Goal: Task Accomplishment & Management: Manage account settings

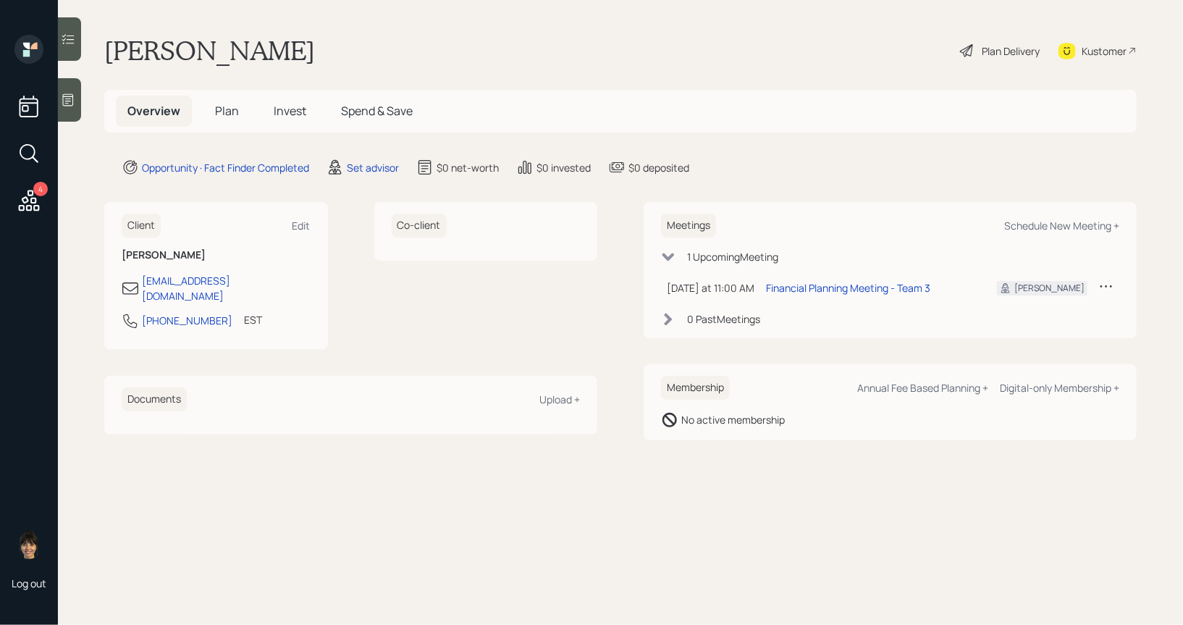
click at [371, 158] on div "Set advisor" at bounding box center [362, 166] width 72 height 17
click at [376, 164] on div "Set advisor" at bounding box center [373, 167] width 52 height 15
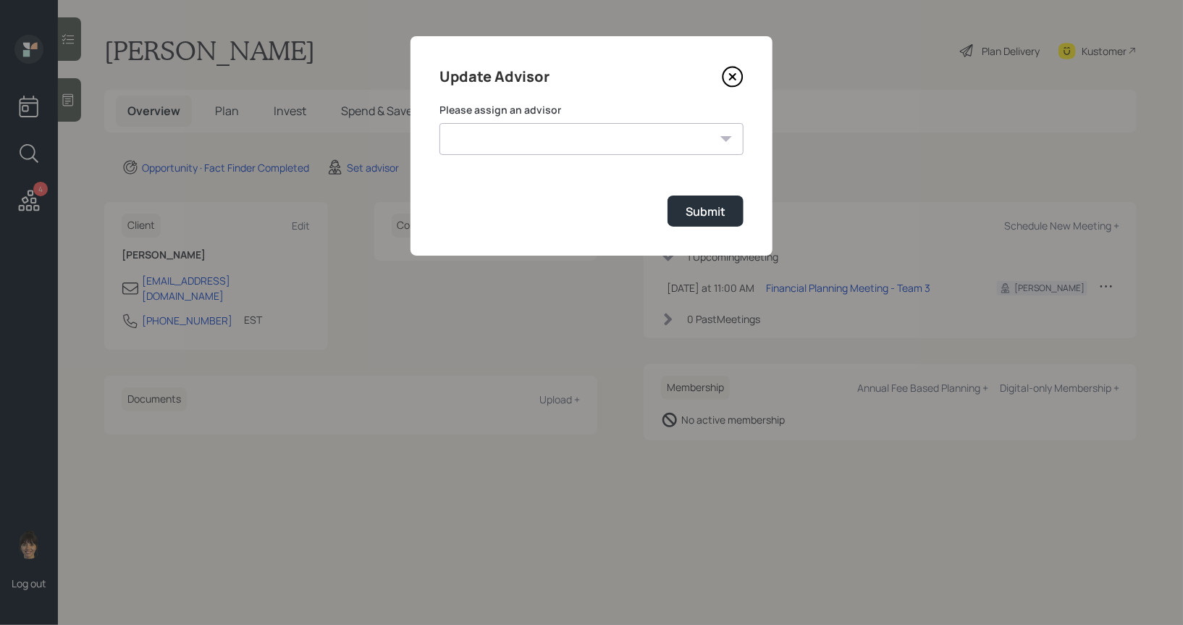
click at [676, 136] on select "[PERSON_NAME] [PERSON_NAME] End [PERSON_NAME] [PERSON_NAME] [PERSON_NAME] [PERS…" at bounding box center [591, 139] width 304 height 32
select select "8b79112e-3cfb-44f9-89e7-15267fe946c1"
click at [439, 123] on select "[PERSON_NAME] [PERSON_NAME] End [PERSON_NAME] [PERSON_NAME] [PERSON_NAME] [PERS…" at bounding box center [591, 139] width 304 height 32
click at [706, 212] on div "Submit" at bounding box center [705, 211] width 40 height 16
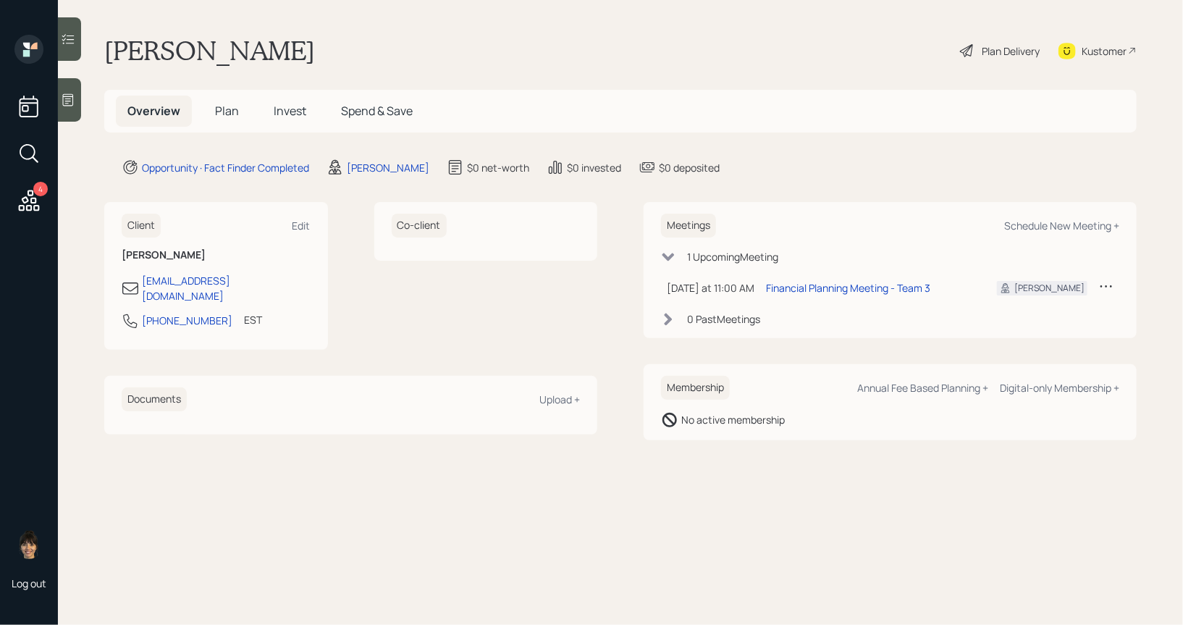
click at [68, 99] on icon at bounding box center [68, 100] width 14 height 14
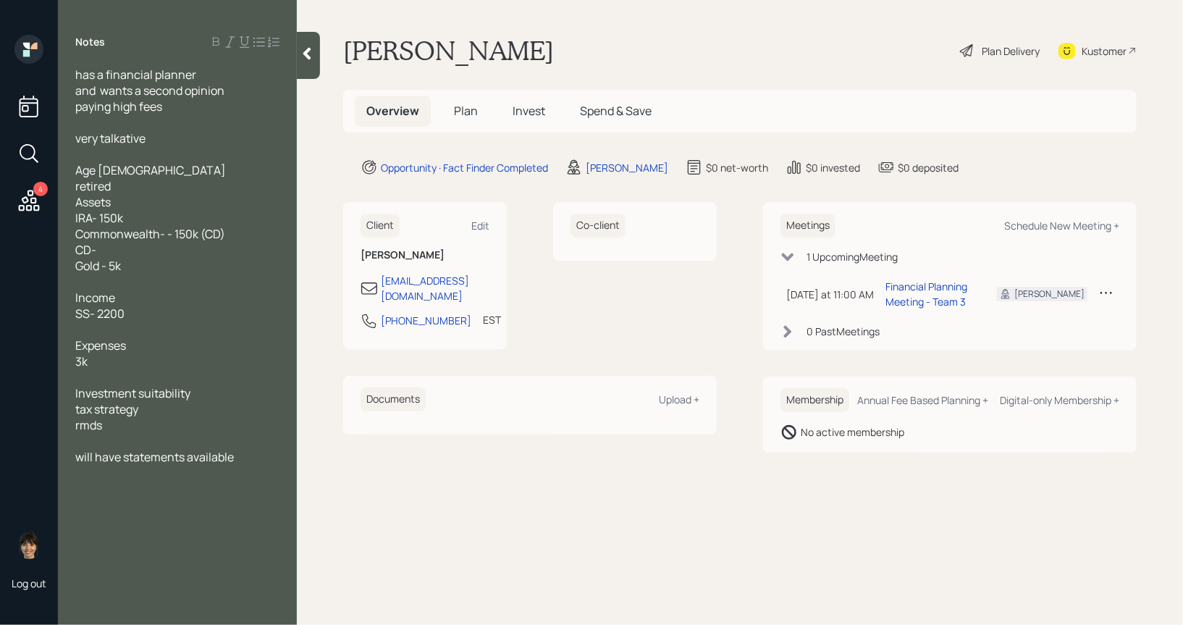
click at [466, 109] on span "Plan" at bounding box center [466, 111] width 24 height 16
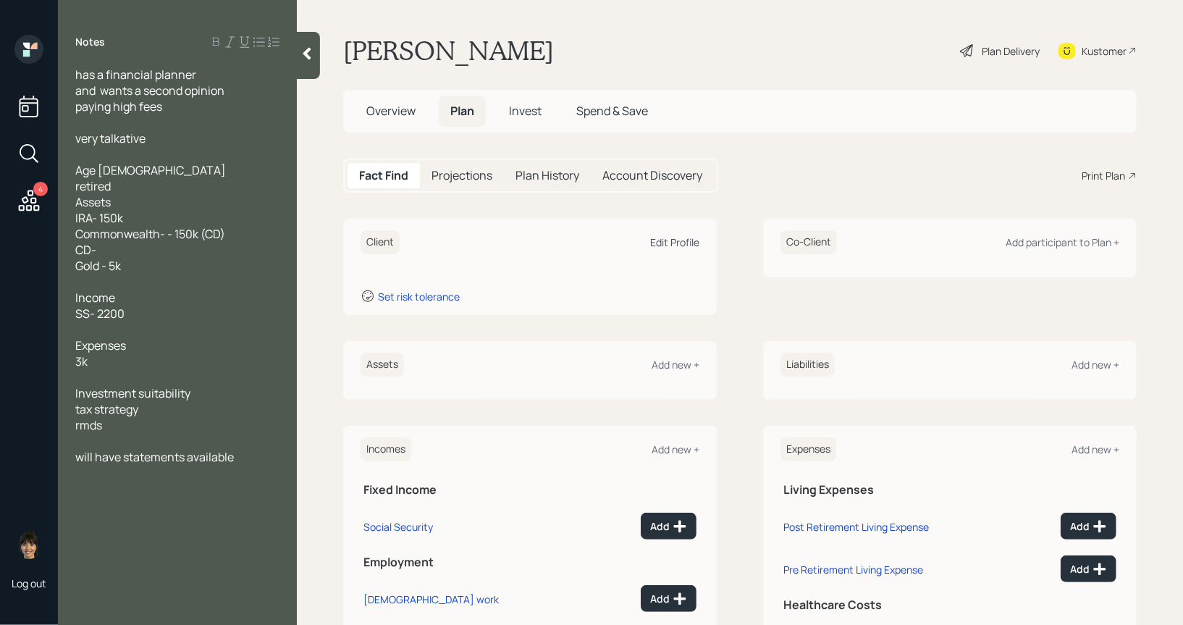
click at [675, 242] on div "Edit Profile" at bounding box center [674, 242] width 49 height 14
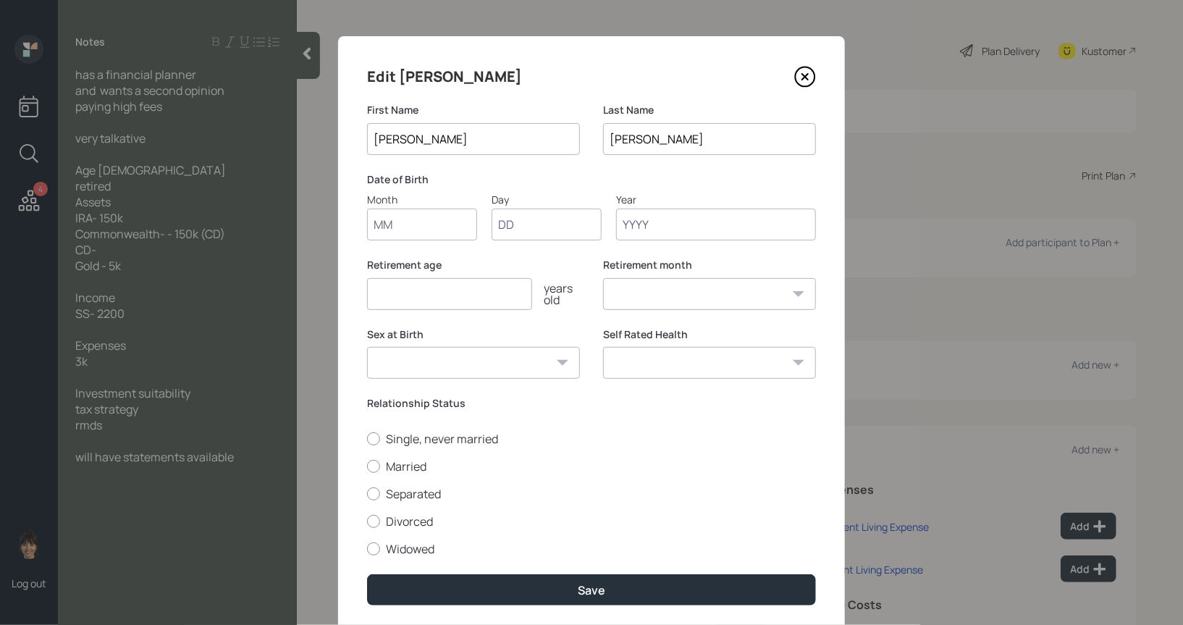
click at [407, 226] on input "Month" at bounding box center [422, 224] width 110 height 32
type input "01"
type input "1950"
select select "1"
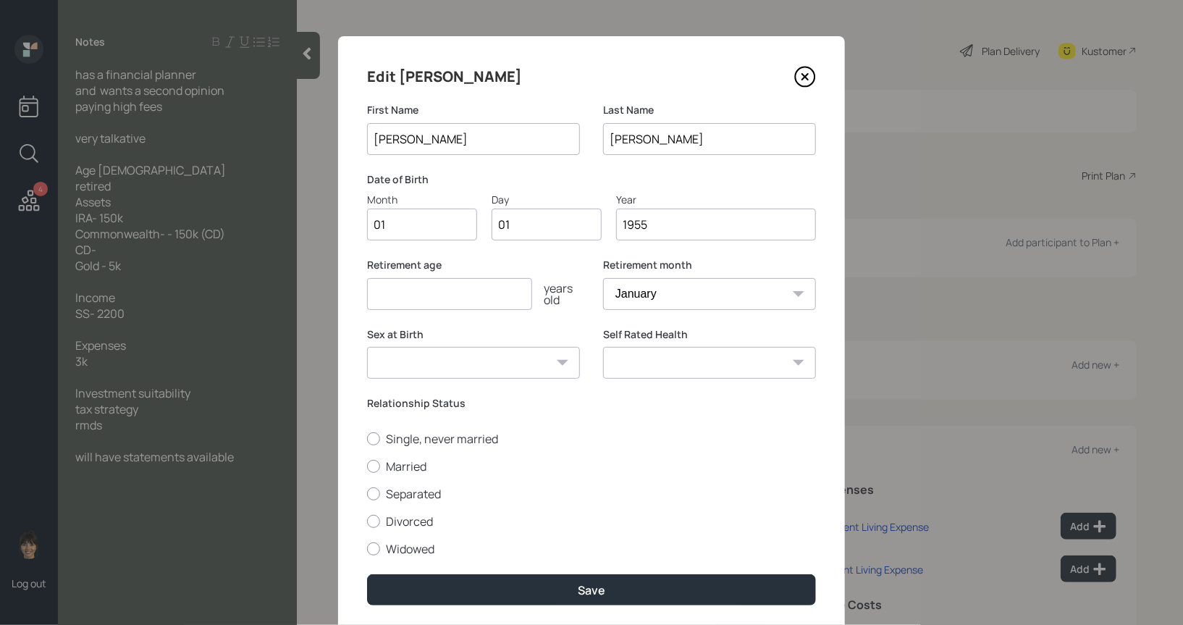
type input "1955"
click at [392, 301] on input "number" at bounding box center [449, 294] width 165 height 32
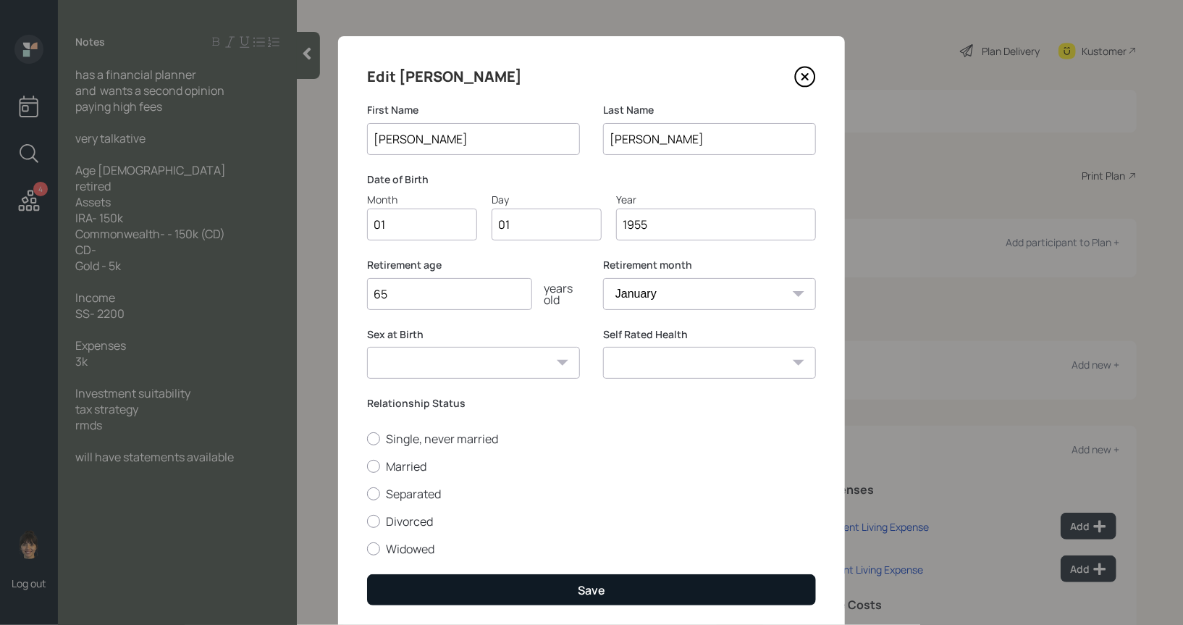
type input "65"
click at [507, 592] on button "Save" at bounding box center [591, 589] width 449 height 31
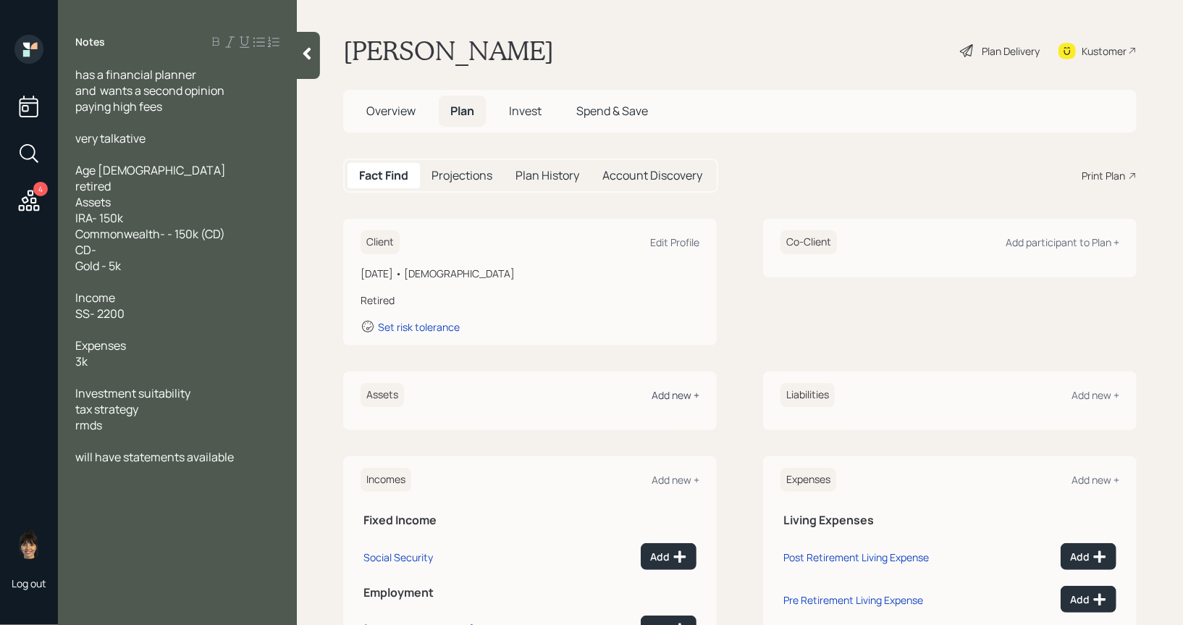
click at [674, 400] on div "Add new +" at bounding box center [675, 395] width 48 height 14
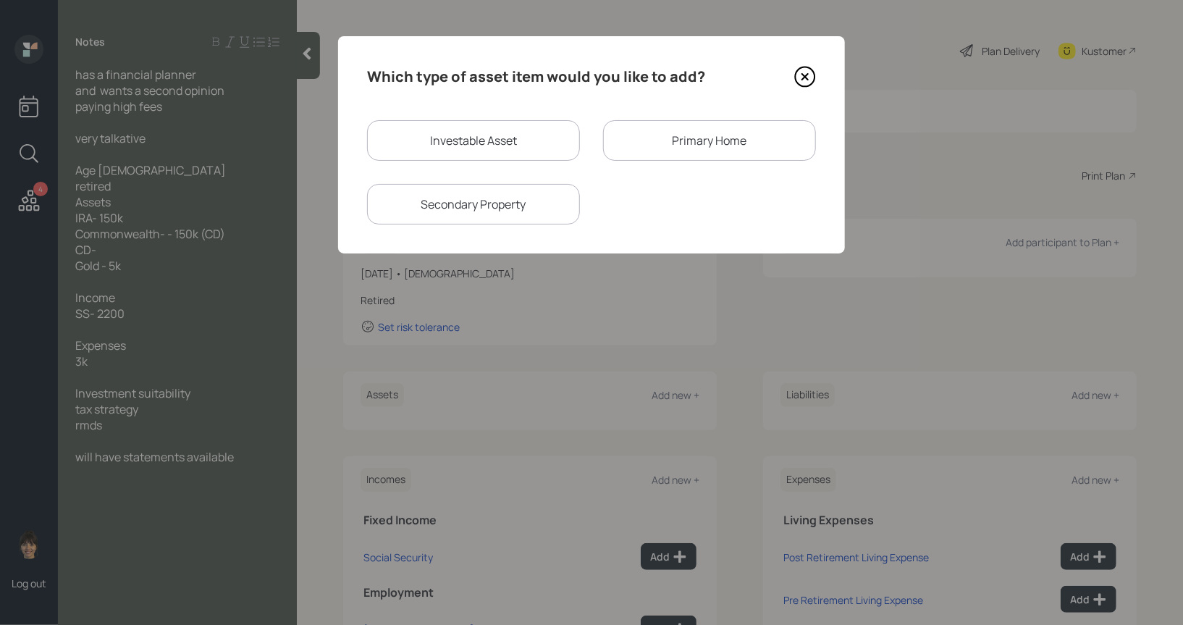
click at [505, 139] on div "Investable Asset" at bounding box center [473, 140] width 213 height 41
select select "taxable"
select select "balanced"
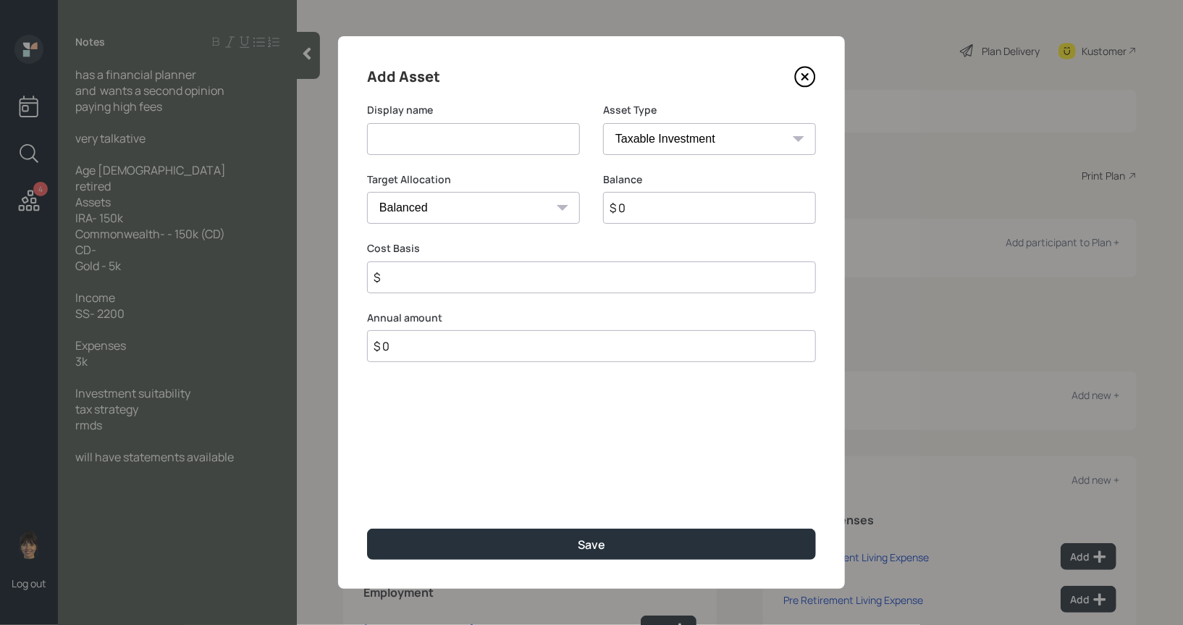
click at [525, 150] on input at bounding box center [473, 139] width 213 height 32
type input "IRA"
click at [709, 128] on select "SEP IRA IRA Roth IRA 401(k) Roth 401(k) 403(b) Roth 403(b) 457(b) Roth 457(b) H…" at bounding box center [709, 139] width 213 height 32
select select "ira"
click at [603, 123] on select "SEP IRA IRA Roth IRA 401(k) Roth 401(k) 403(b) Roth 403(b) 457(b) Roth 457(b) H…" at bounding box center [709, 139] width 213 height 32
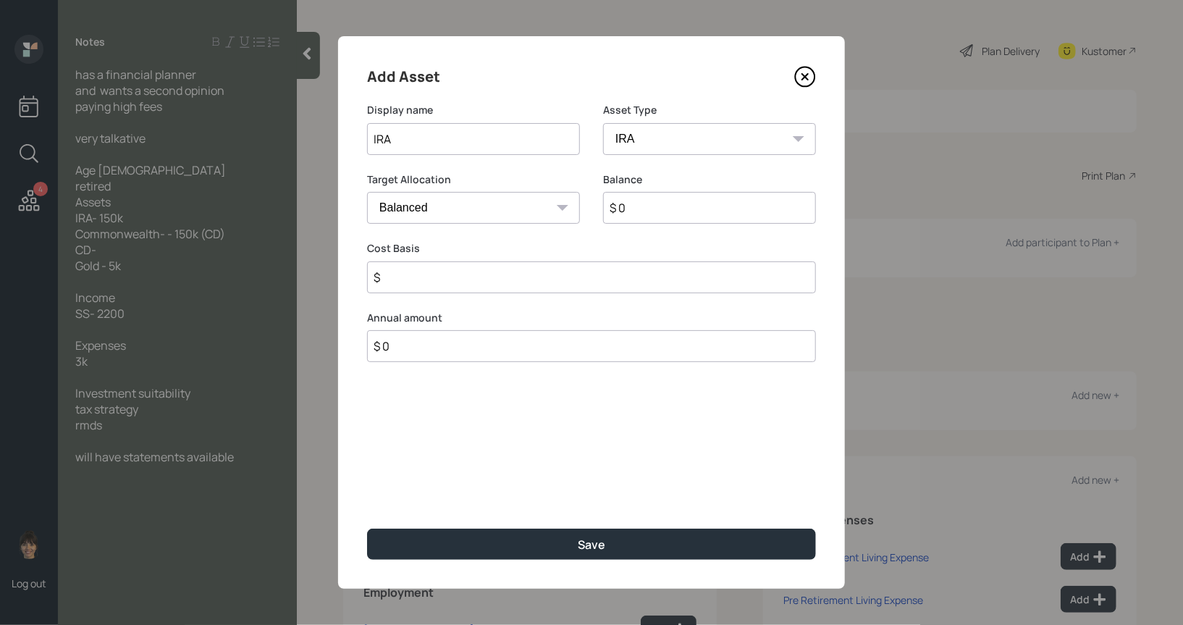
type input "$"
click at [643, 216] on input "$ 0" at bounding box center [709, 208] width 213 height 32
type input "$ 150,000"
click at [506, 283] on input "$" at bounding box center [591, 277] width 449 height 32
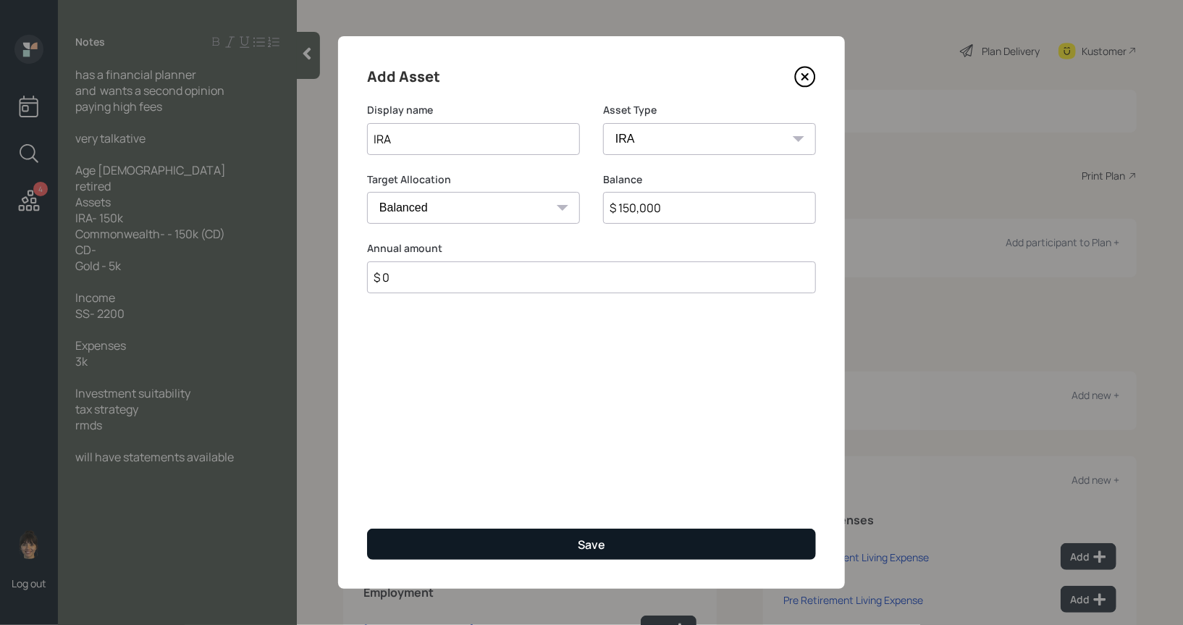
type input "$ 0"
click at [530, 552] on button "Save" at bounding box center [591, 543] width 449 height 31
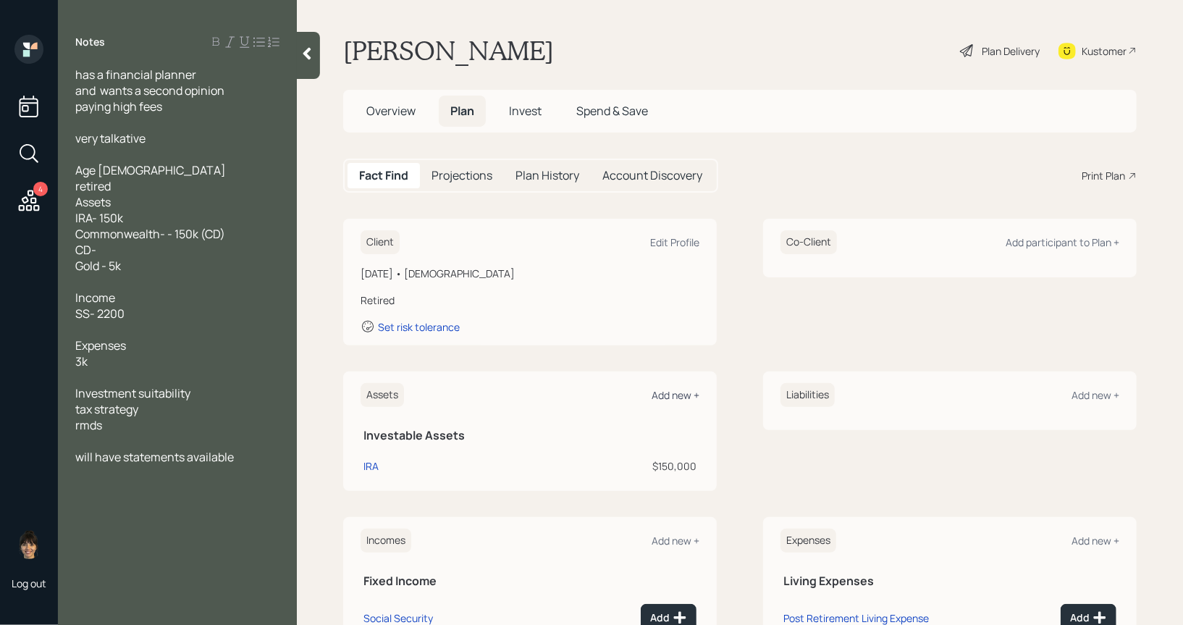
click at [673, 395] on div "Add new +" at bounding box center [675, 395] width 48 height 14
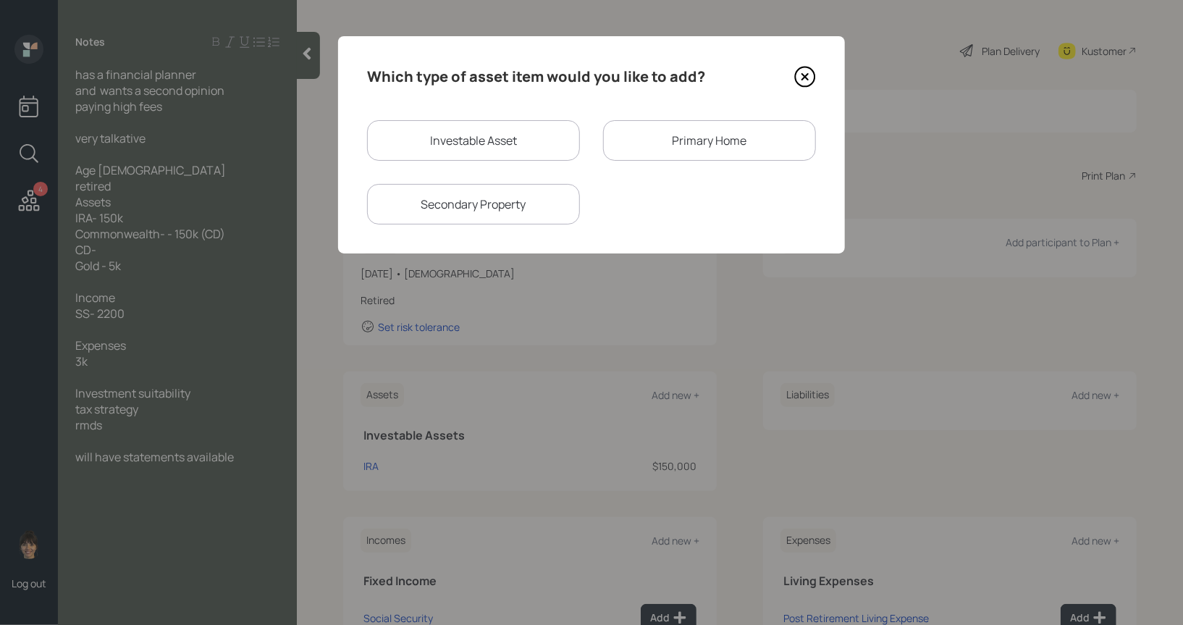
click at [481, 135] on div "Investable Asset" at bounding box center [473, 140] width 213 height 41
select select "taxable"
select select "balanced"
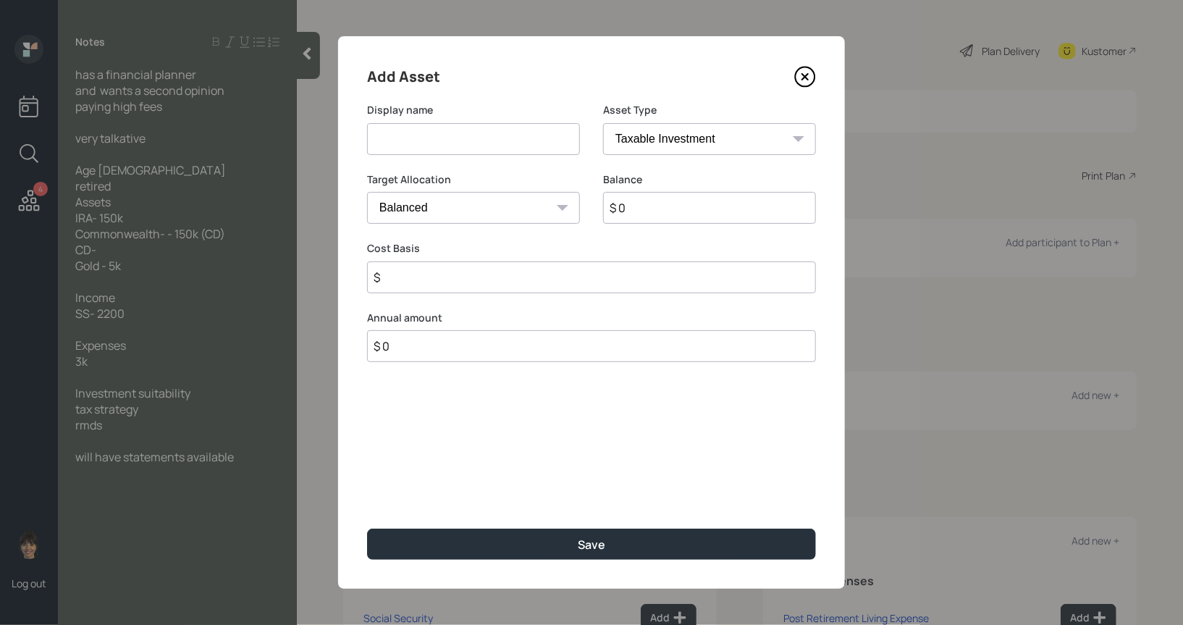
click at [471, 139] on input at bounding box center [473, 139] width 213 height 32
type input "CD's"
click at [677, 206] on input "$ 0" at bounding box center [709, 208] width 213 height 32
type input "$ 150,000"
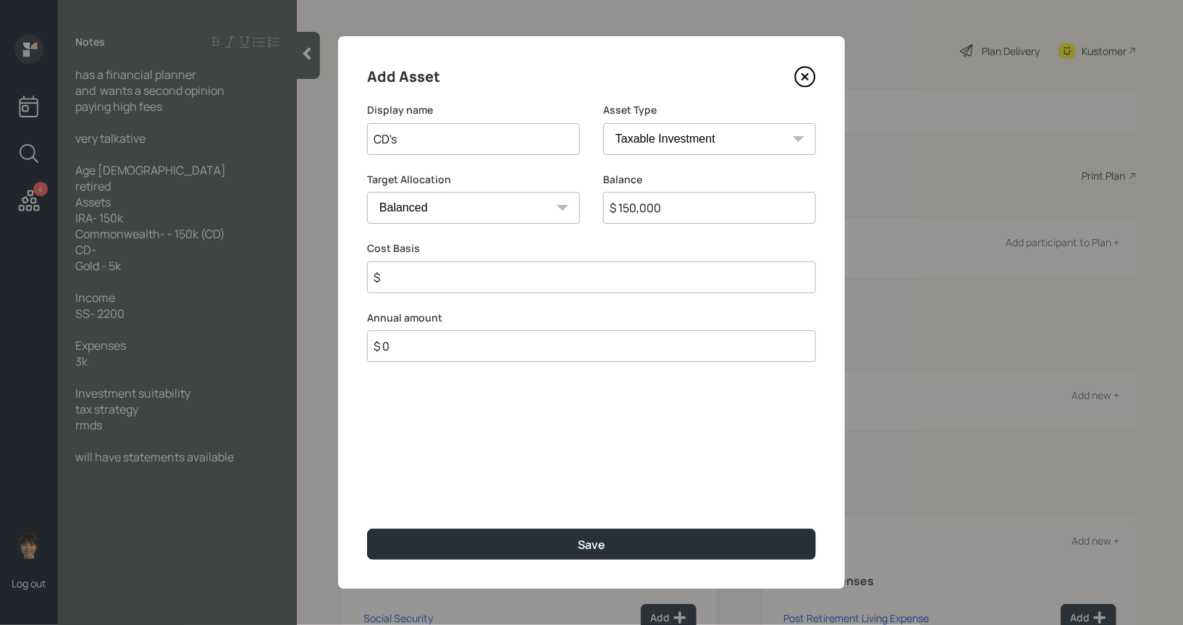
click at [494, 216] on select "Cash Conservative Balanced Aggressive" at bounding box center [473, 208] width 213 height 32
select select "conservative"
click at [367, 192] on select "Cash Conservative Balanced Aggressive" at bounding box center [473, 208] width 213 height 32
click at [441, 280] on input "$" at bounding box center [591, 277] width 449 height 32
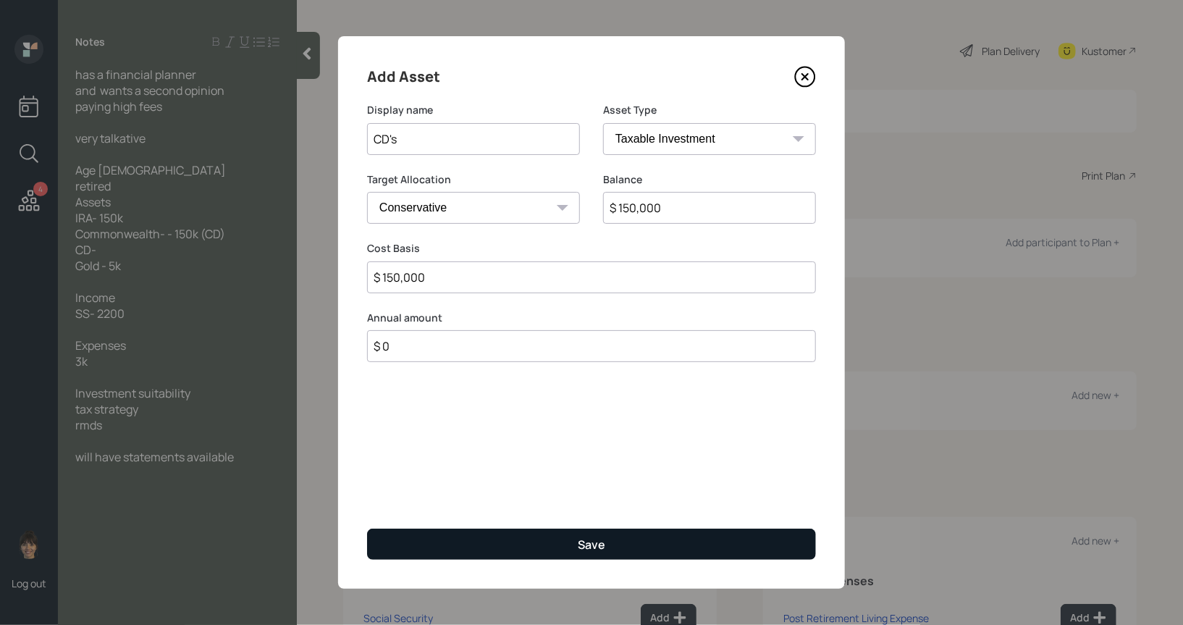
type input "$ 150,000"
click at [485, 550] on button "Save" at bounding box center [591, 543] width 449 height 31
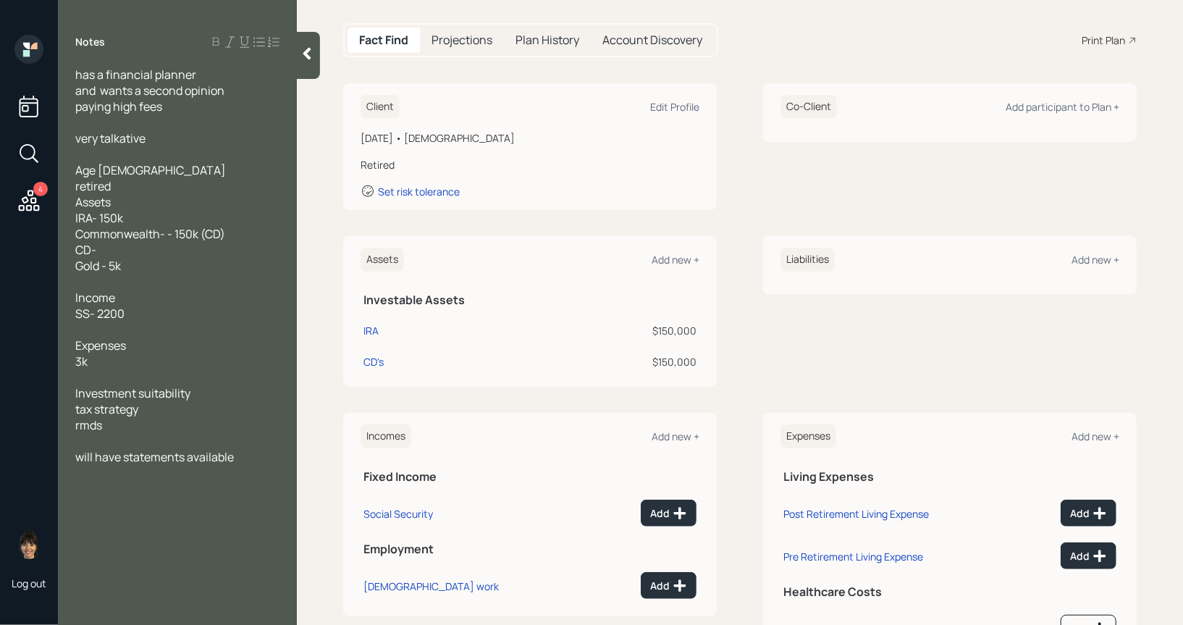
scroll to position [176, 0]
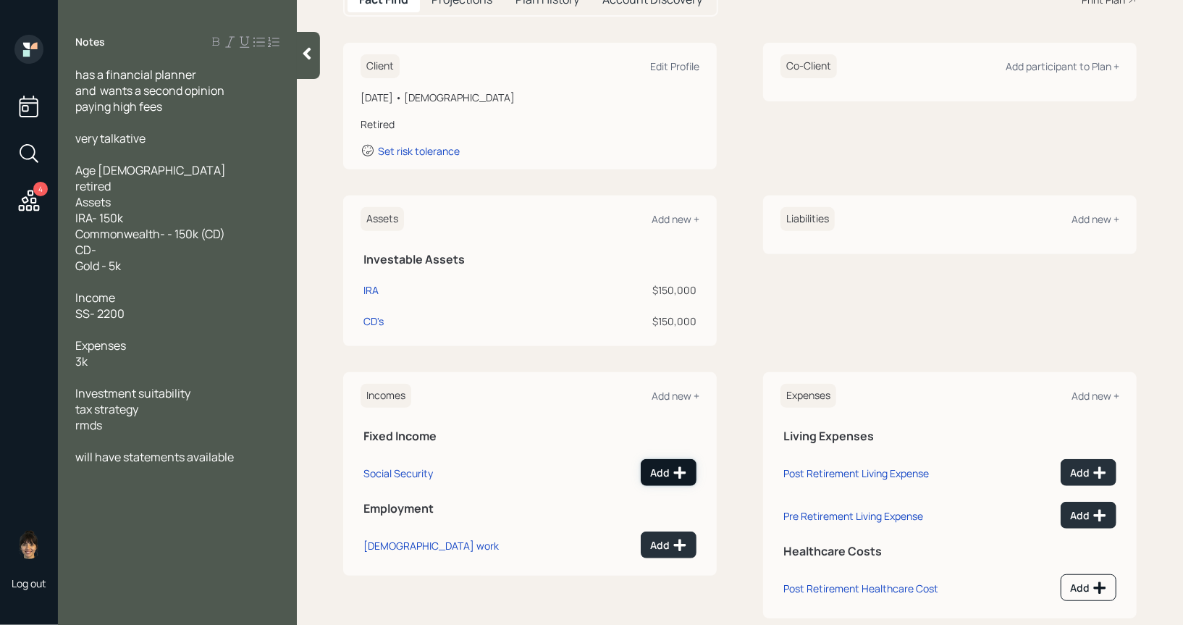
click at [670, 469] on div "Add" at bounding box center [668, 472] width 37 height 14
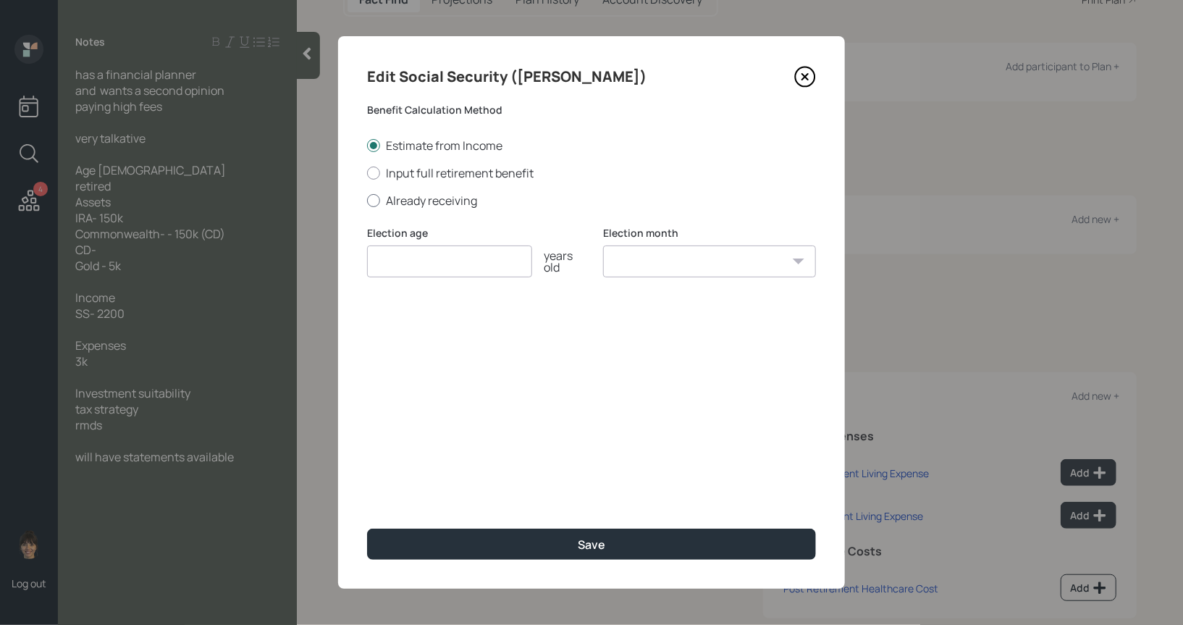
click at [378, 202] on div at bounding box center [373, 200] width 13 height 13
click at [367, 200] on input "Already receiving" at bounding box center [366, 200] width 1 height 1
radio input "true"
click at [378, 269] on input "number" at bounding box center [449, 261] width 165 height 32
type input "67"
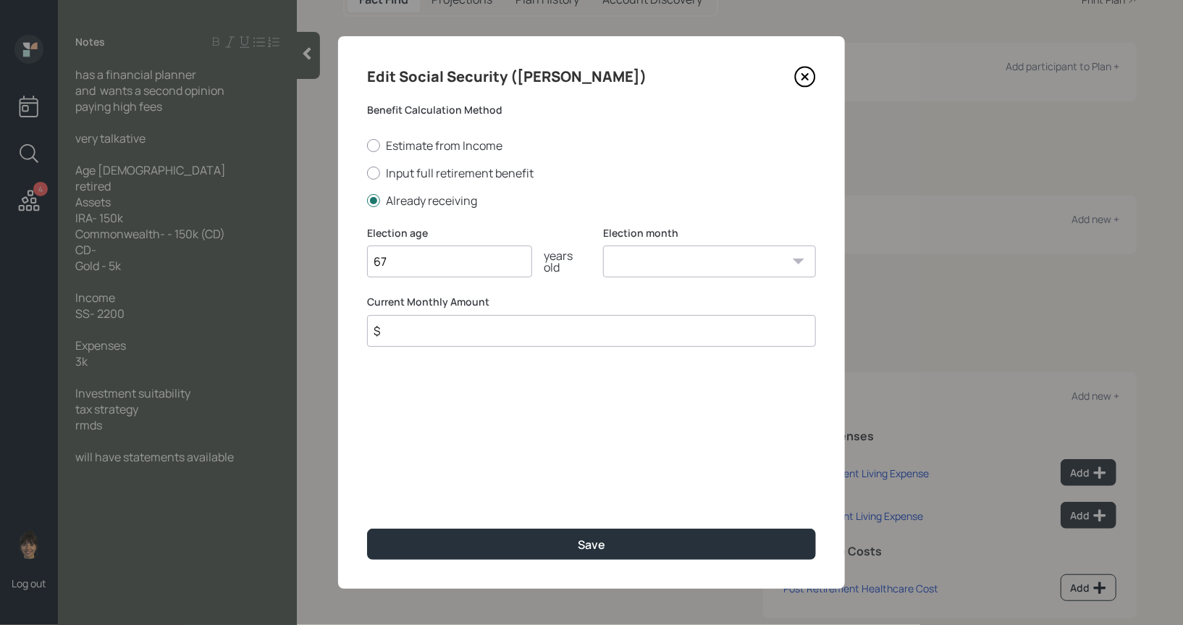
click at [630, 262] on select "January February March April May June July August September October November De…" at bounding box center [709, 261] width 213 height 32
select select "1"
click at [603, 245] on select "January February March April May June July August September October November De…" at bounding box center [709, 261] width 213 height 32
click at [460, 330] on input "$" at bounding box center [591, 331] width 449 height 32
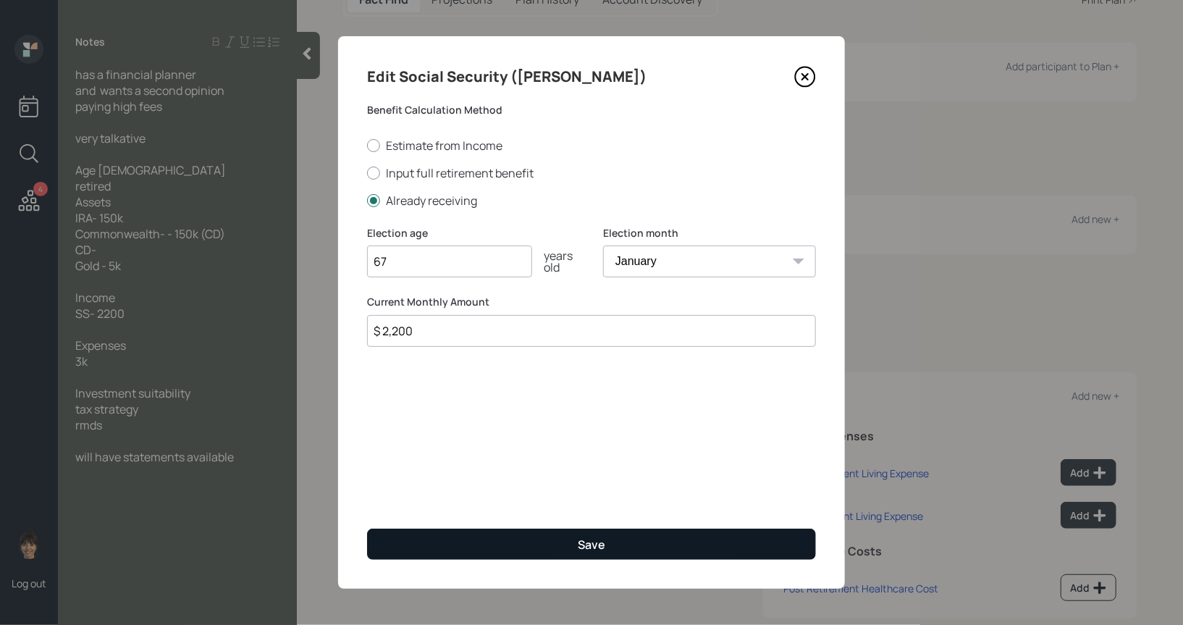
type input "$ 2,200"
click at [503, 544] on button "Save" at bounding box center [591, 543] width 449 height 31
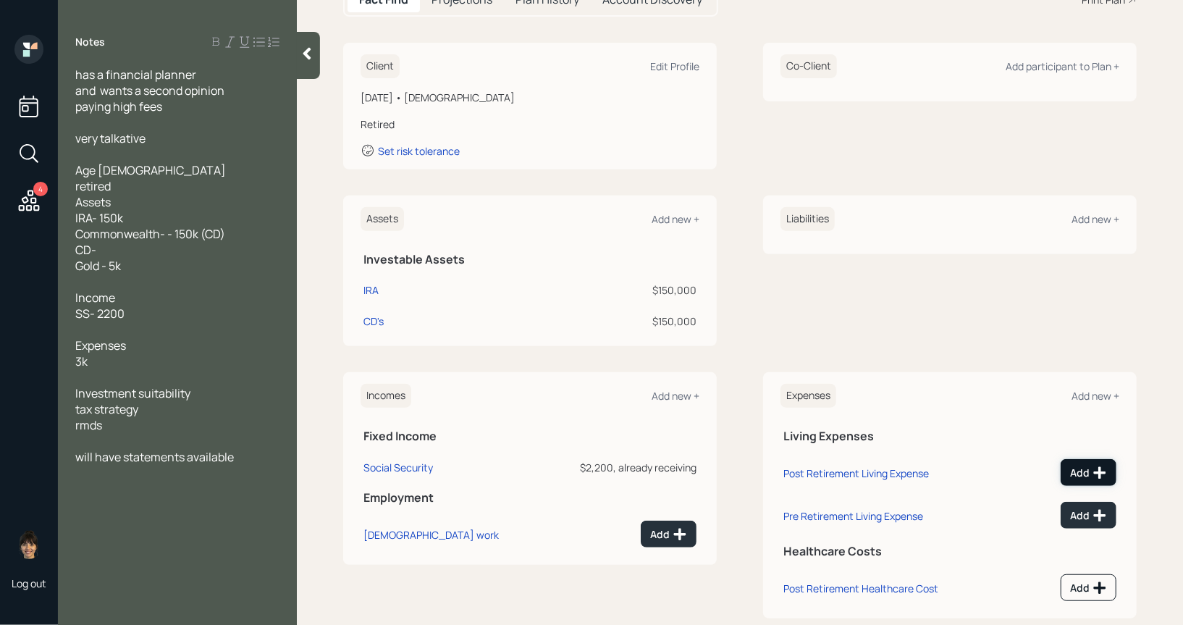
click at [1090, 461] on button "Add" at bounding box center [1088, 472] width 56 height 27
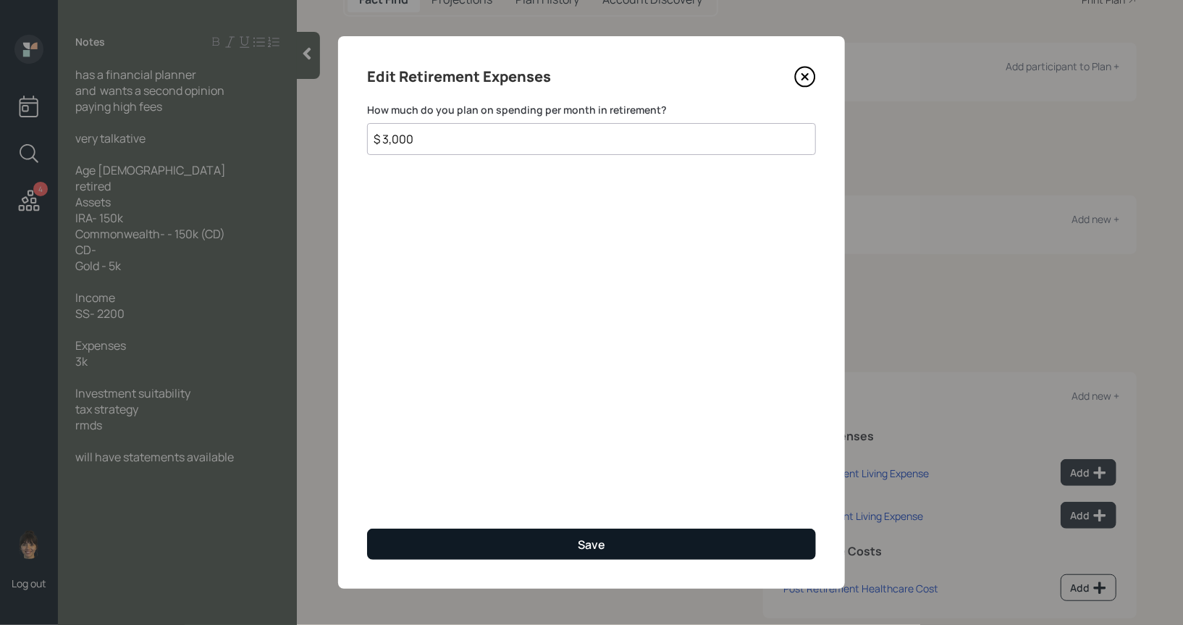
type input "$ 3,000"
click at [465, 540] on button "Save" at bounding box center [591, 543] width 449 height 31
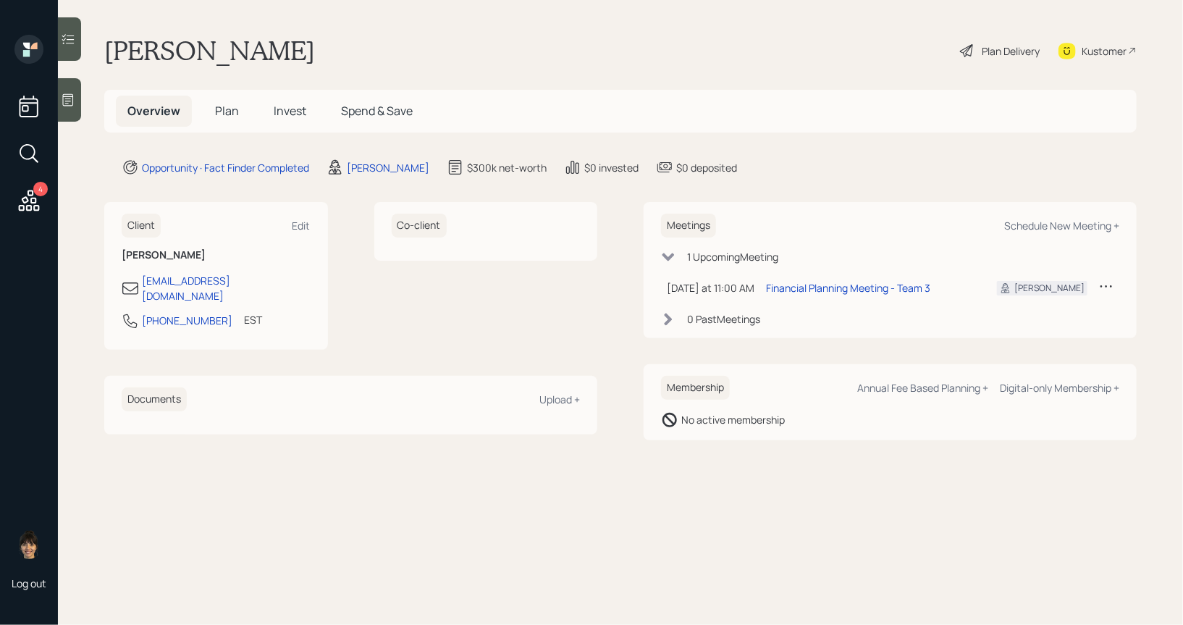
click at [998, 49] on div "Plan Delivery" at bounding box center [1010, 50] width 58 height 15
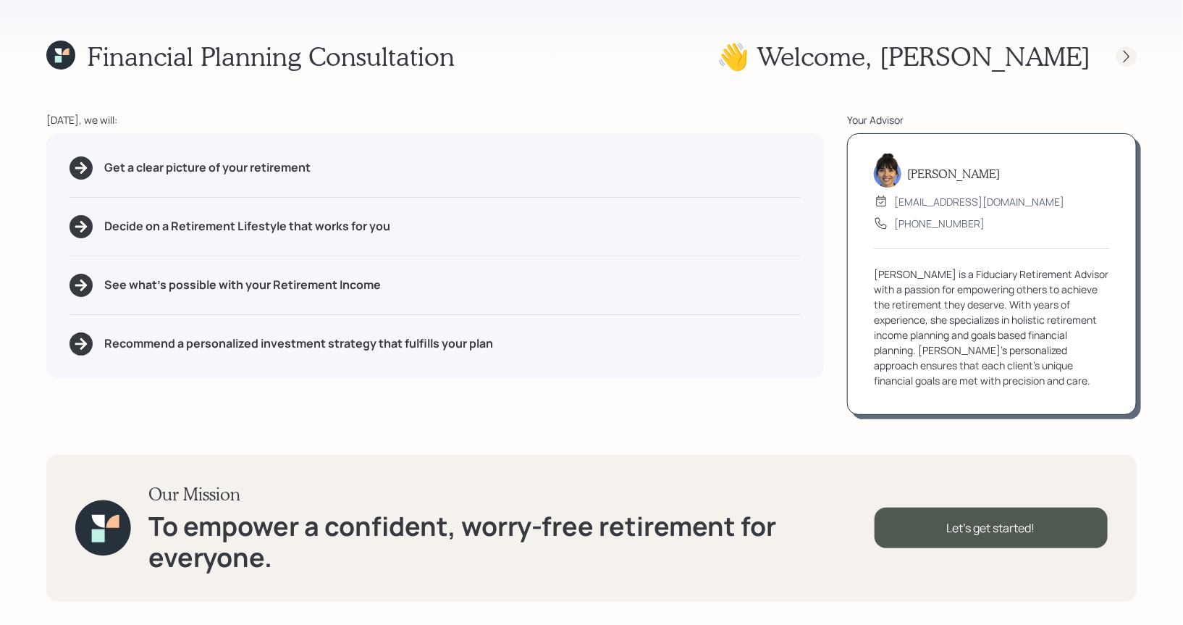
click at [1125, 54] on icon at bounding box center [1126, 56] width 14 height 14
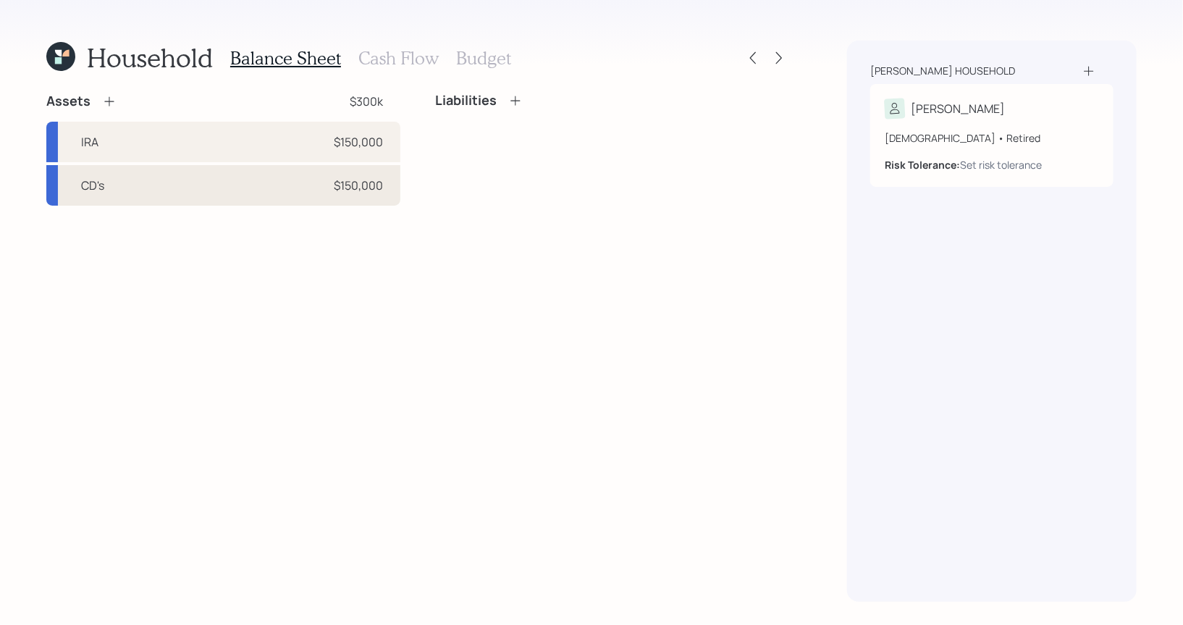
click at [210, 182] on div "CD's $150,000" at bounding box center [223, 185] width 354 height 41
select select "taxable"
select select "conservative"
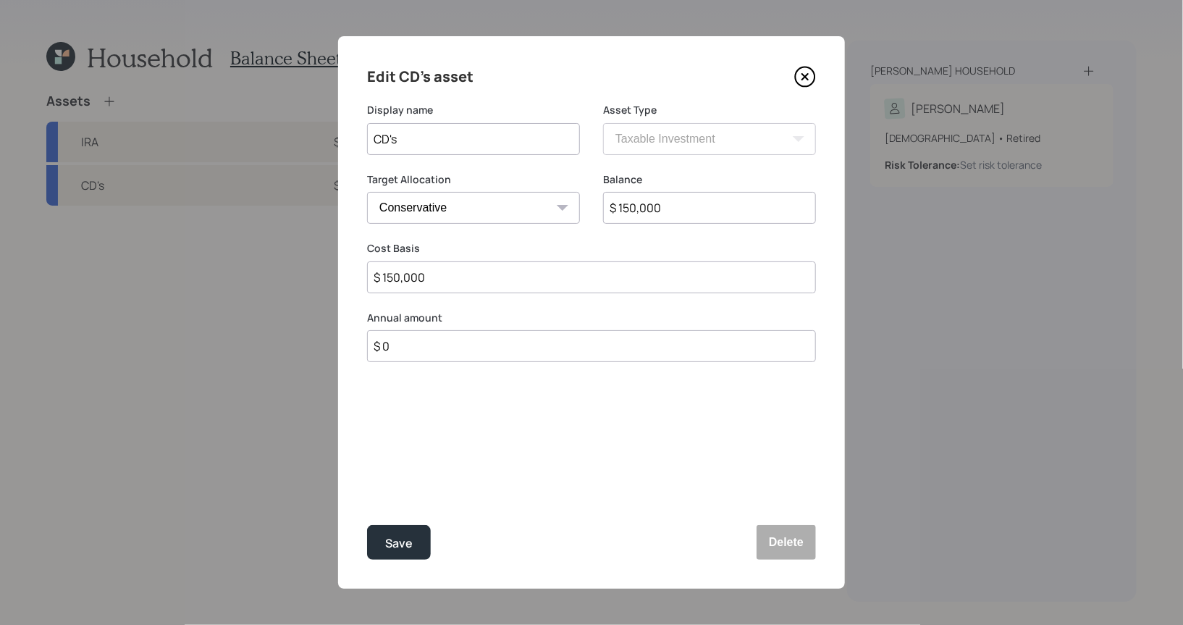
click at [446, 148] on input "CD's" at bounding box center [473, 139] width 213 height 32
type input "Commonwealth"
click at [396, 530] on button "Save" at bounding box center [399, 542] width 64 height 35
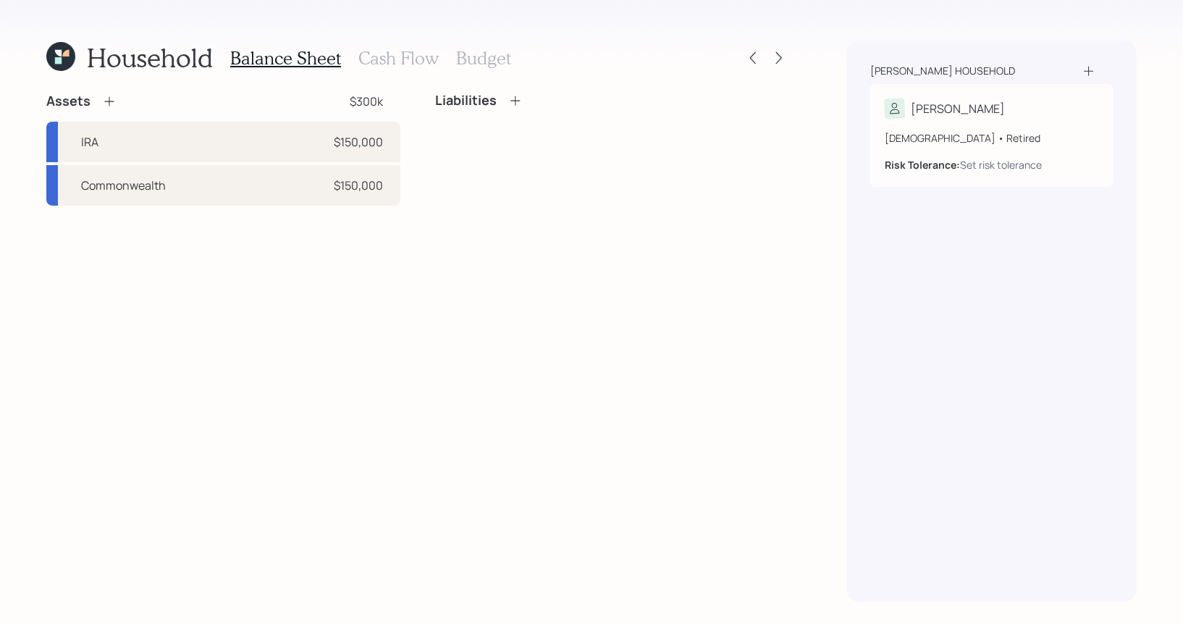
click at [381, 55] on h3 "Cash Flow" at bounding box center [398, 58] width 80 height 21
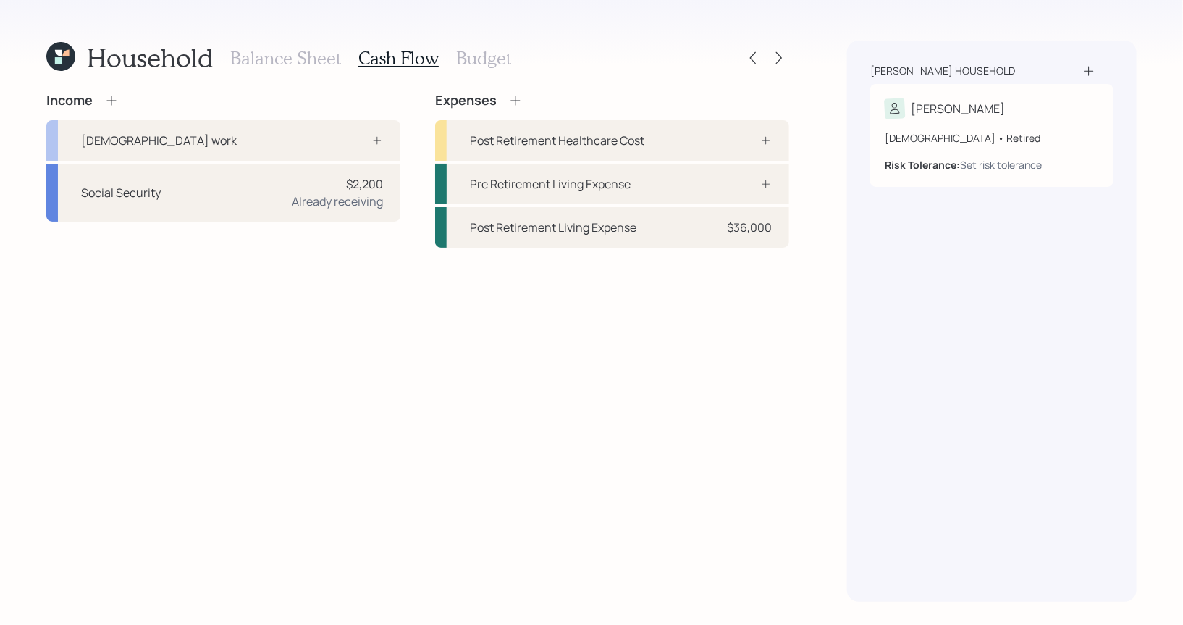
click at [463, 57] on h3 "Budget" at bounding box center [483, 58] width 55 height 21
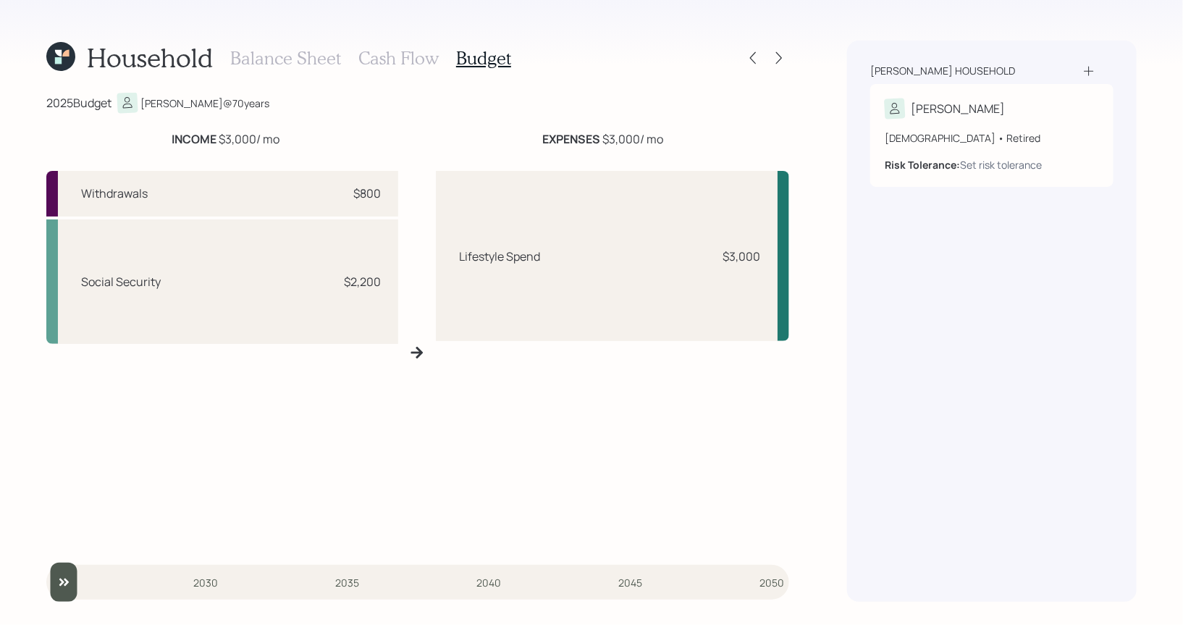
click at [399, 62] on h3 "Cash Flow" at bounding box center [398, 58] width 80 height 21
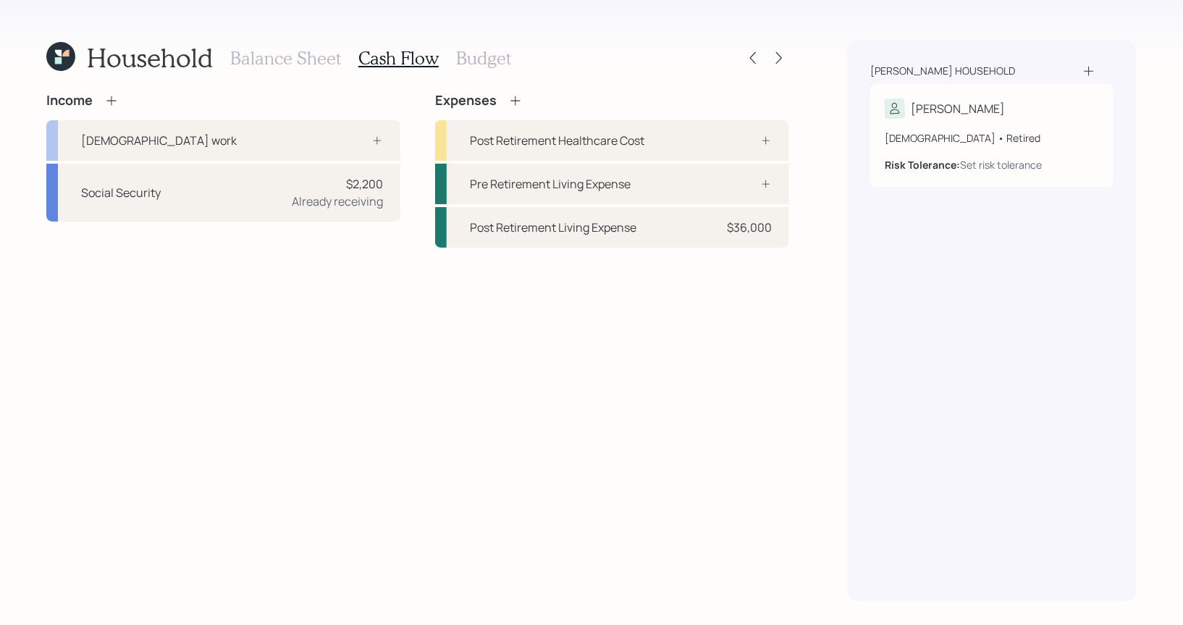
click at [512, 93] on icon at bounding box center [515, 100] width 14 height 14
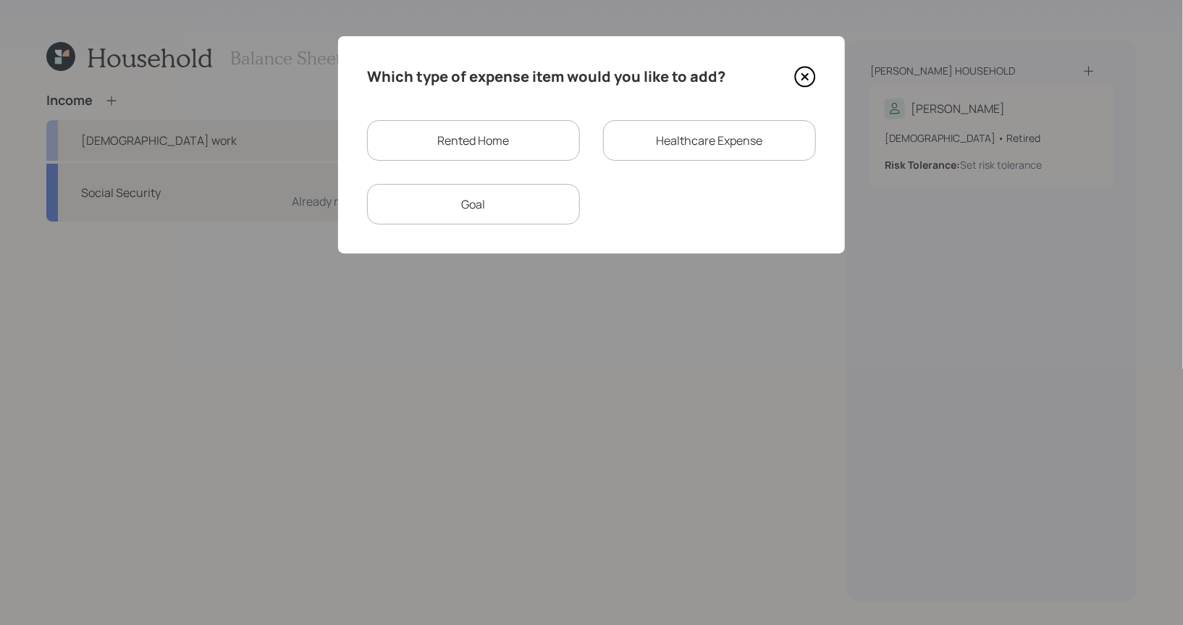
click at [525, 148] on div "Rented Home" at bounding box center [473, 140] width 213 height 41
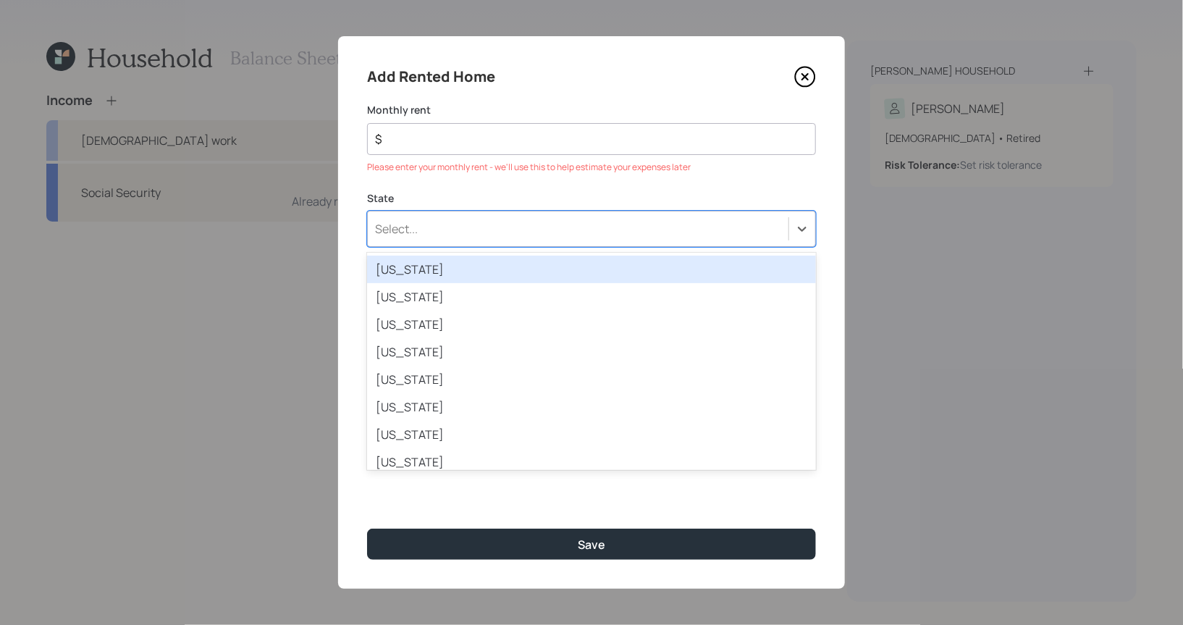
click at [440, 221] on div "Select..." at bounding box center [578, 228] width 420 height 25
type input "ver"
click at [438, 275] on div "Vermont" at bounding box center [591, 269] width 449 height 28
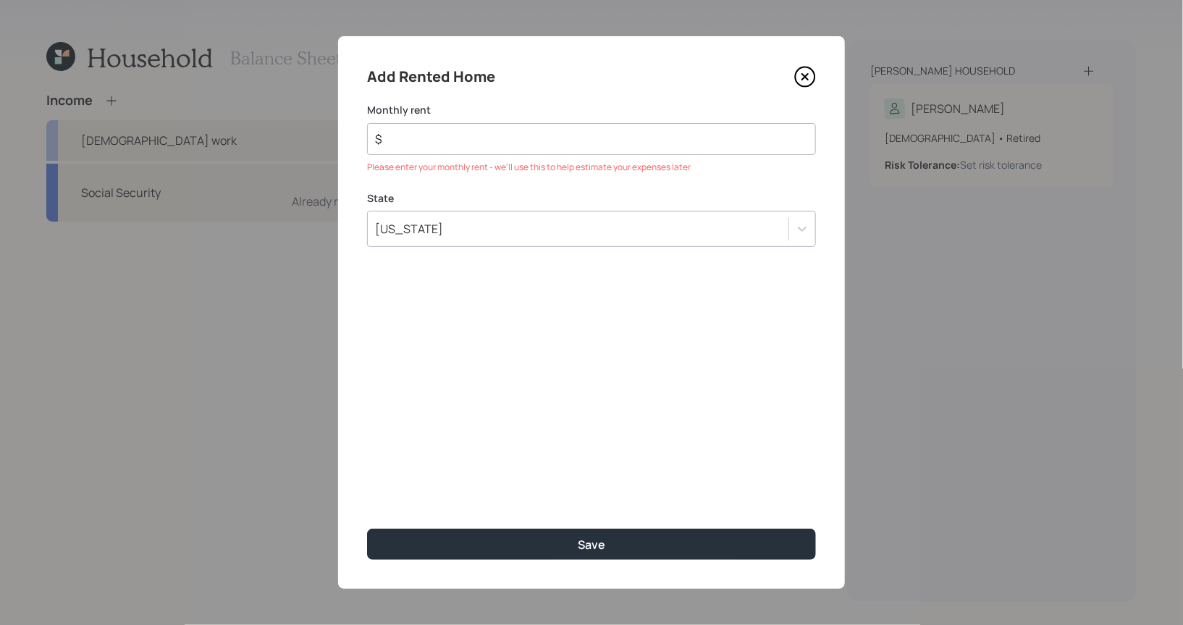
click at [425, 157] on div "Monthly rent $ Please enter your monthly rent - we'll use this to help estimate…" at bounding box center [591, 138] width 449 height 71
click at [418, 143] on input "$" at bounding box center [585, 138] width 424 height 17
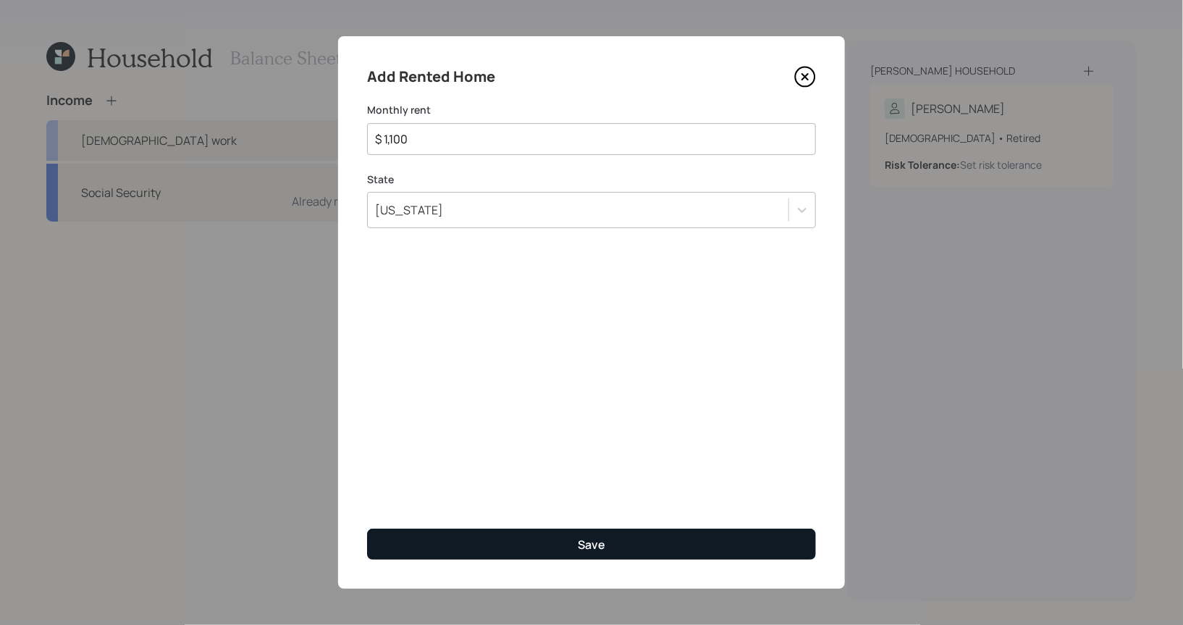
type input "$ 1,100"
click at [448, 537] on button "Save" at bounding box center [591, 543] width 449 height 31
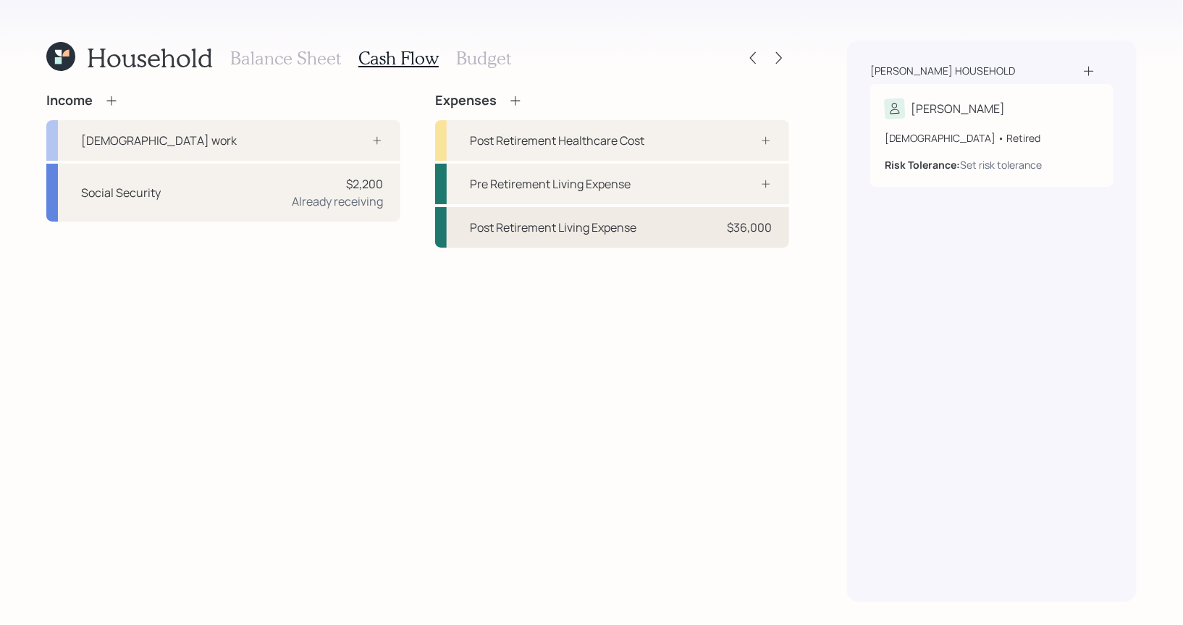
click at [525, 230] on div "Post Retirement Living Expense" at bounding box center [553, 227] width 166 height 17
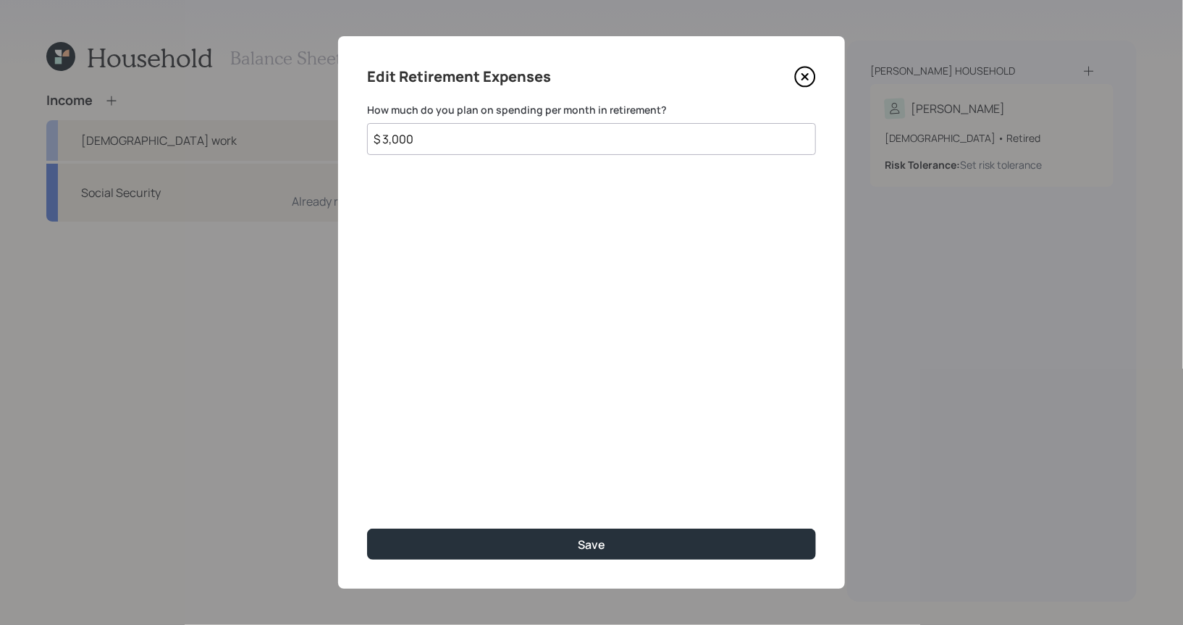
click at [809, 77] on icon at bounding box center [805, 77] width 22 height 22
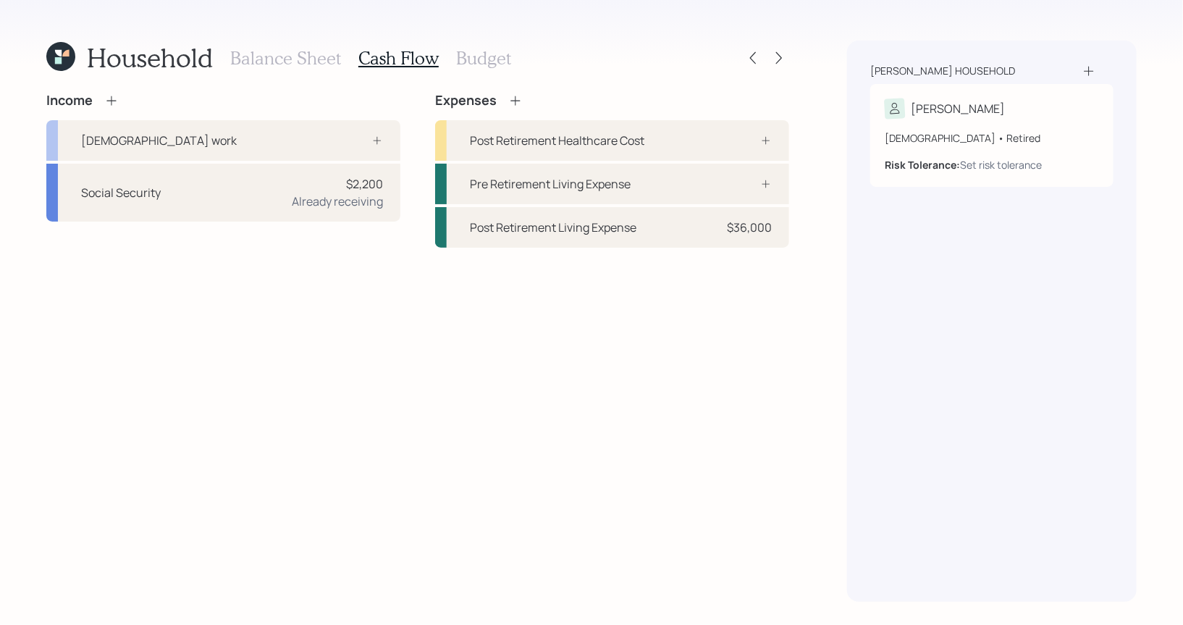
click at [465, 56] on h3 "Budget" at bounding box center [483, 58] width 55 height 21
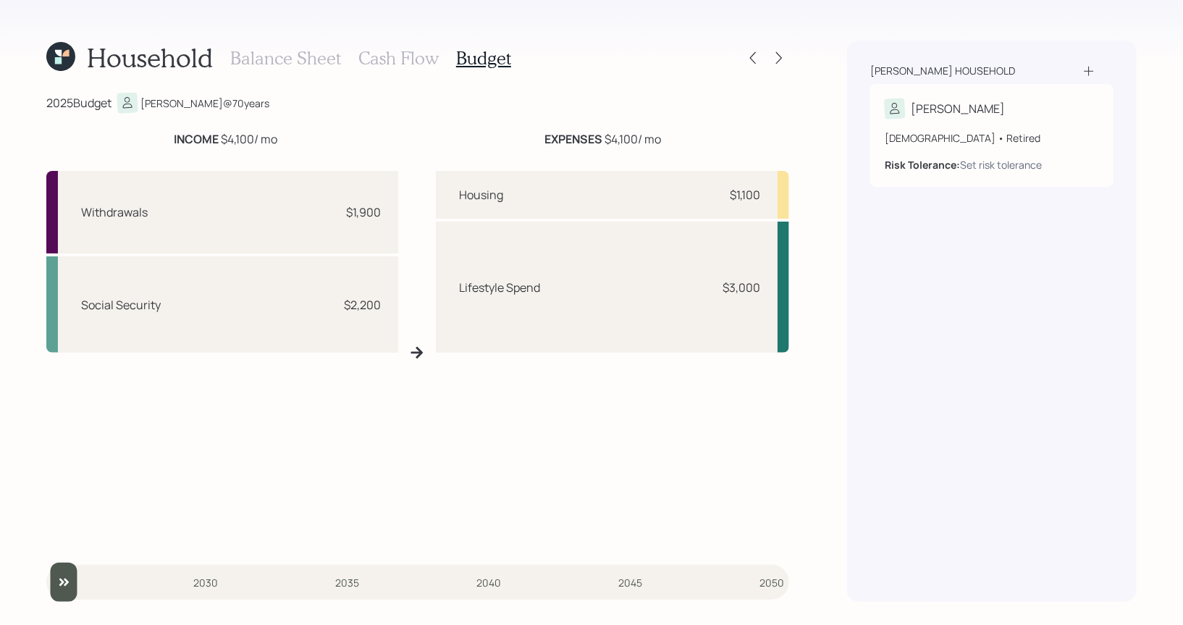
click at [413, 63] on h3 "Cash Flow" at bounding box center [398, 58] width 80 height 21
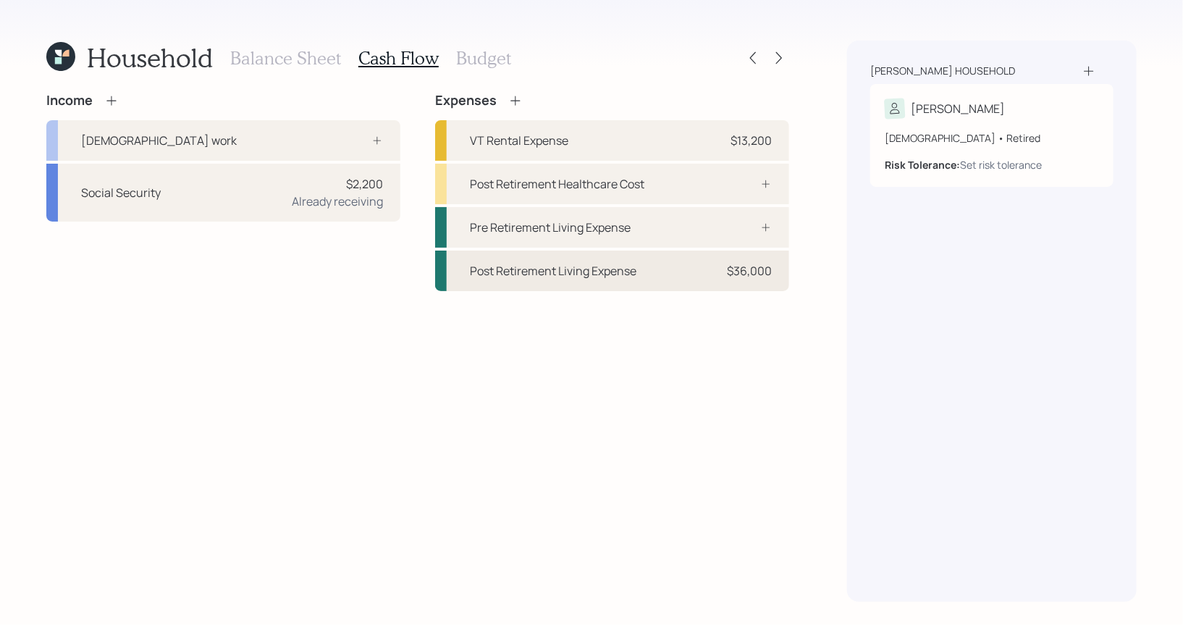
click at [565, 272] on div "Post Retirement Living Expense" at bounding box center [553, 270] width 166 height 17
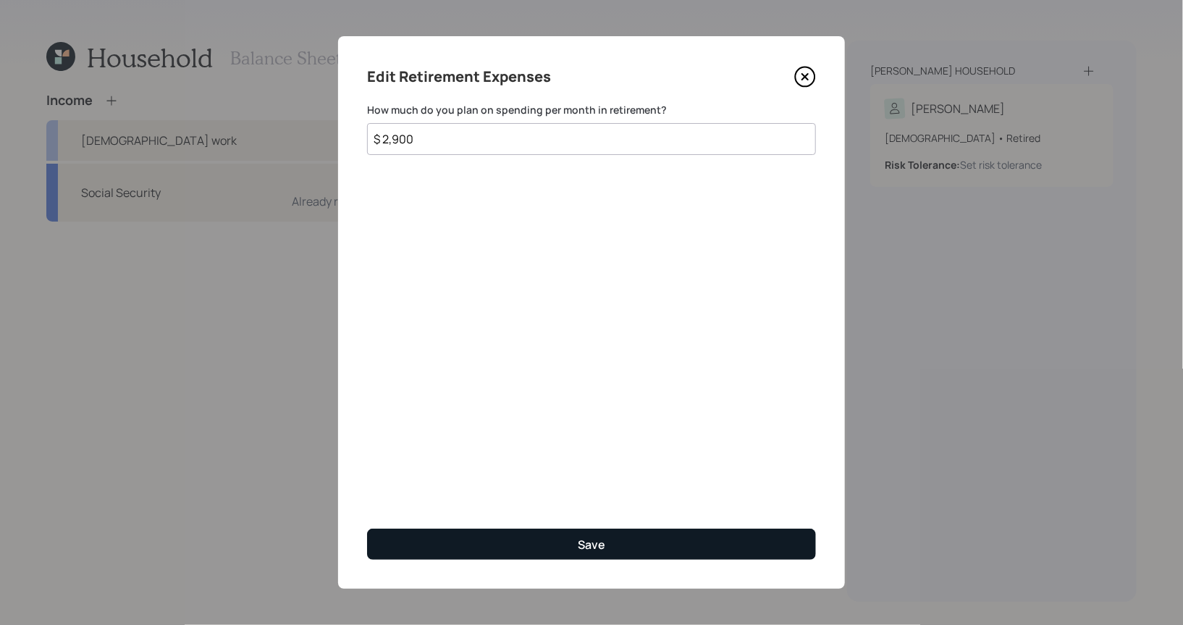
type input "$ 2,900"
click at [497, 542] on button "Save" at bounding box center [591, 543] width 449 height 31
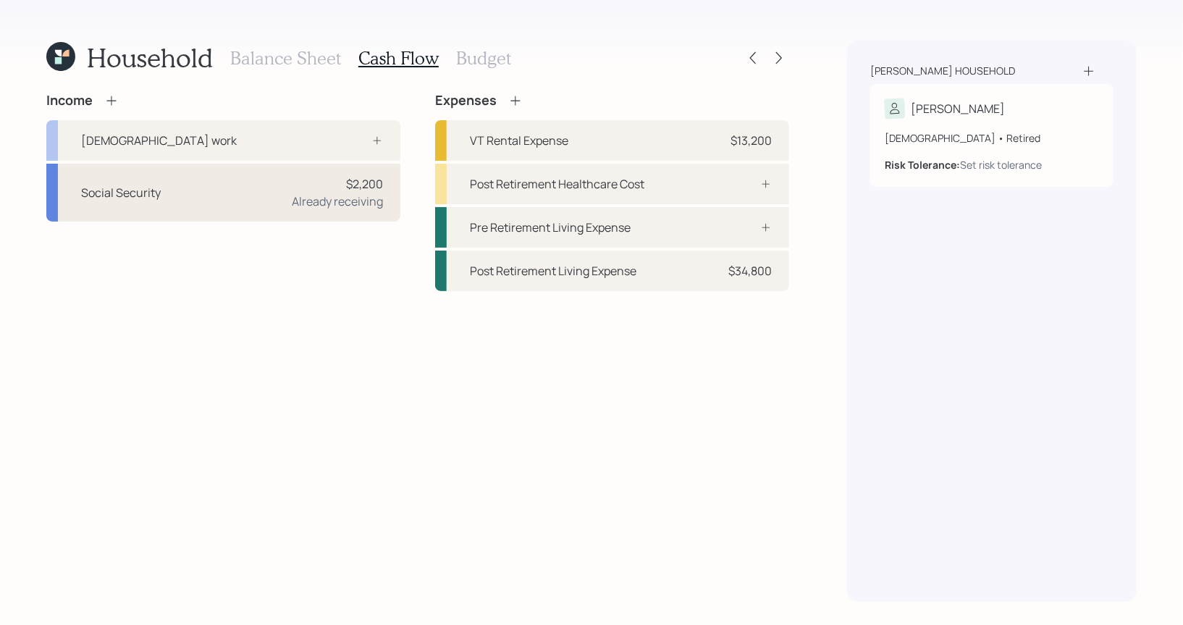
click at [305, 190] on div "$2,200 Already receiving" at bounding box center [337, 192] width 91 height 35
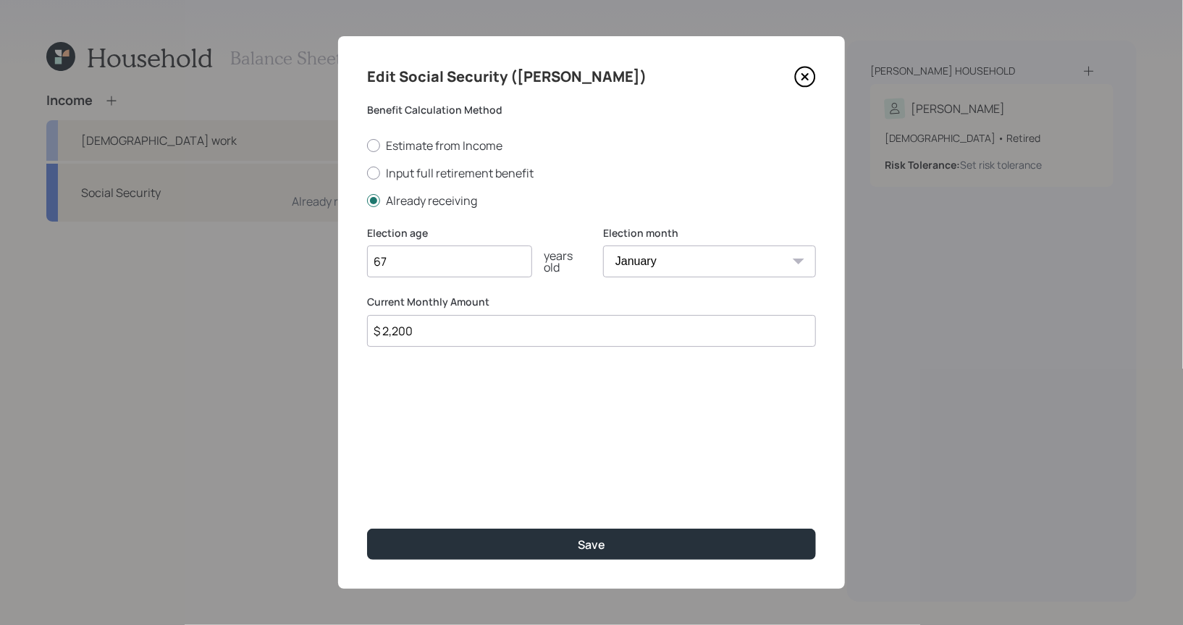
click at [441, 342] on input "$ 2,200" at bounding box center [591, 331] width 449 height 32
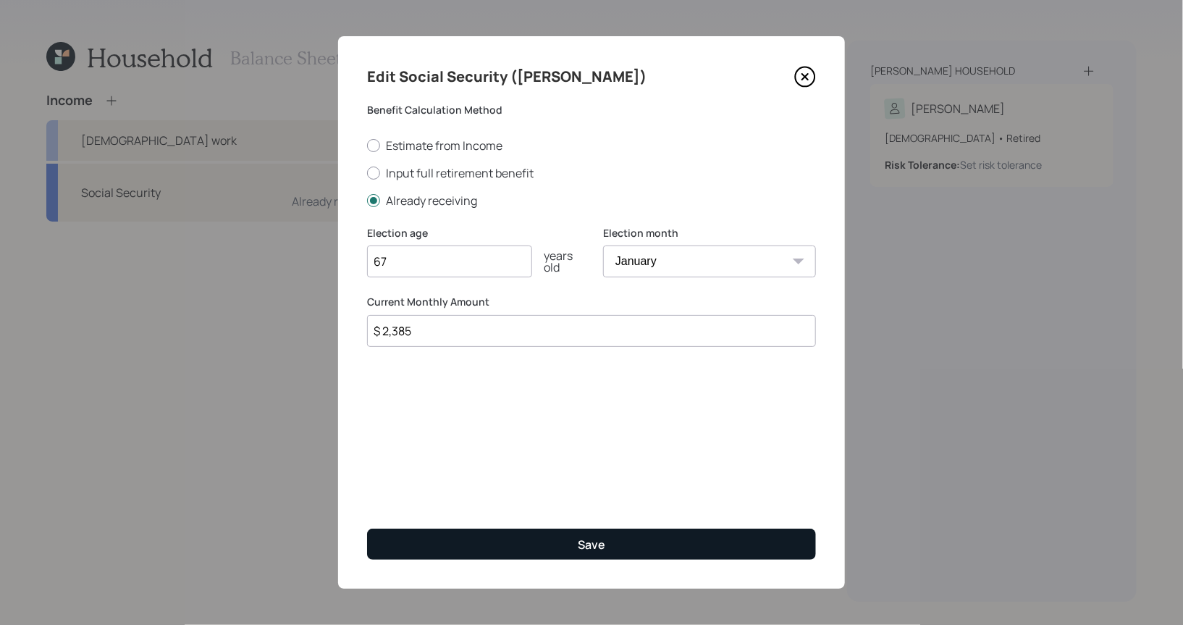
type input "$ 2,385"
click at [441, 542] on button "Save" at bounding box center [591, 543] width 449 height 31
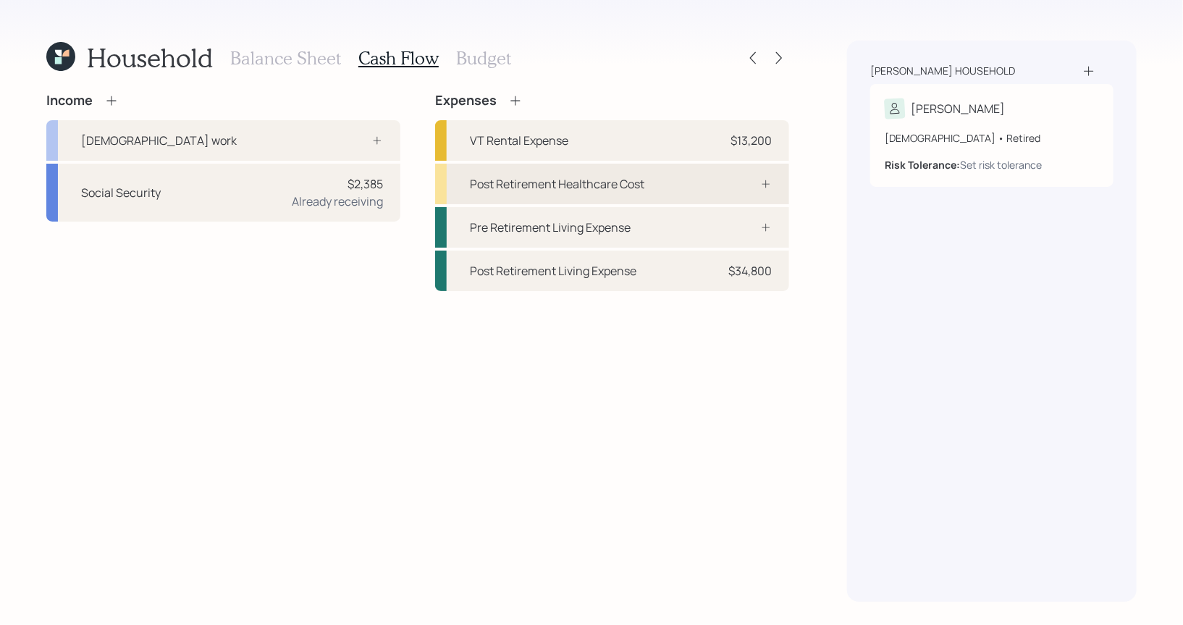
click at [638, 185] on div "Post Retirement Healthcare Cost" at bounding box center [557, 183] width 174 height 17
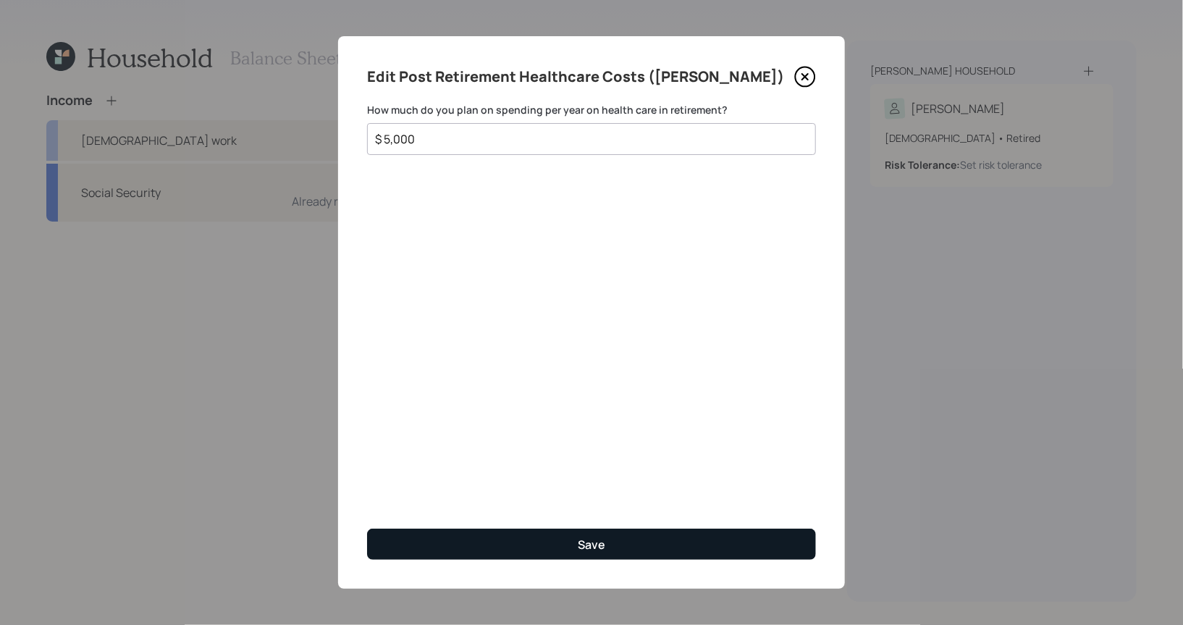
type input "$ 5,000"
click at [470, 536] on button "Save" at bounding box center [591, 543] width 449 height 31
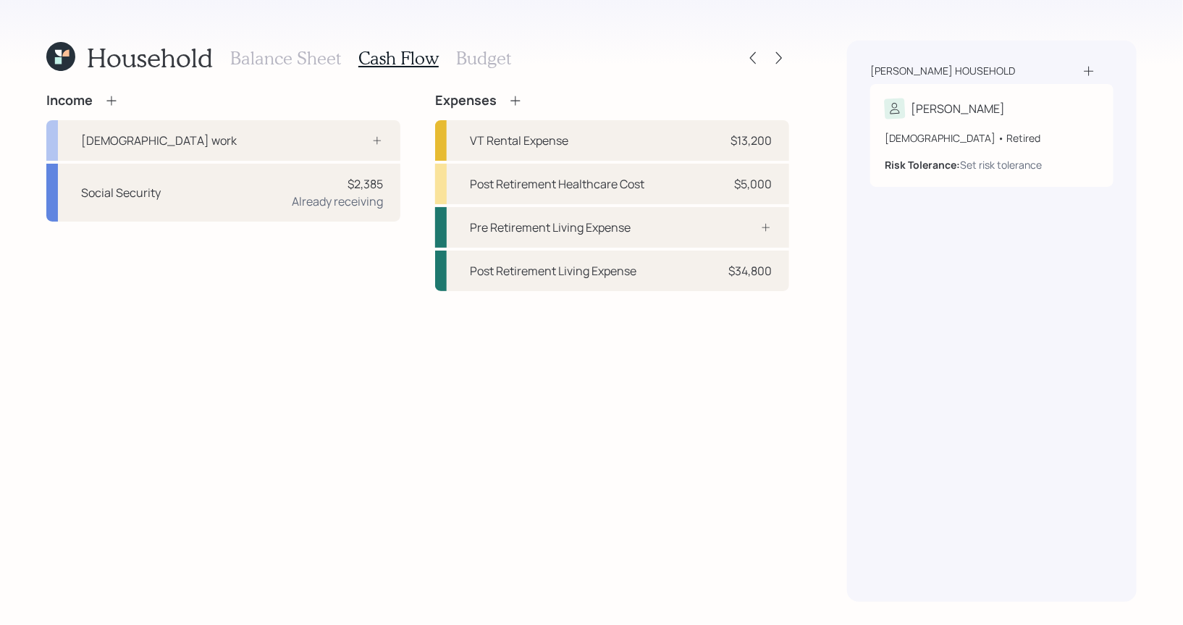
click at [475, 57] on h3 "Budget" at bounding box center [483, 58] width 55 height 21
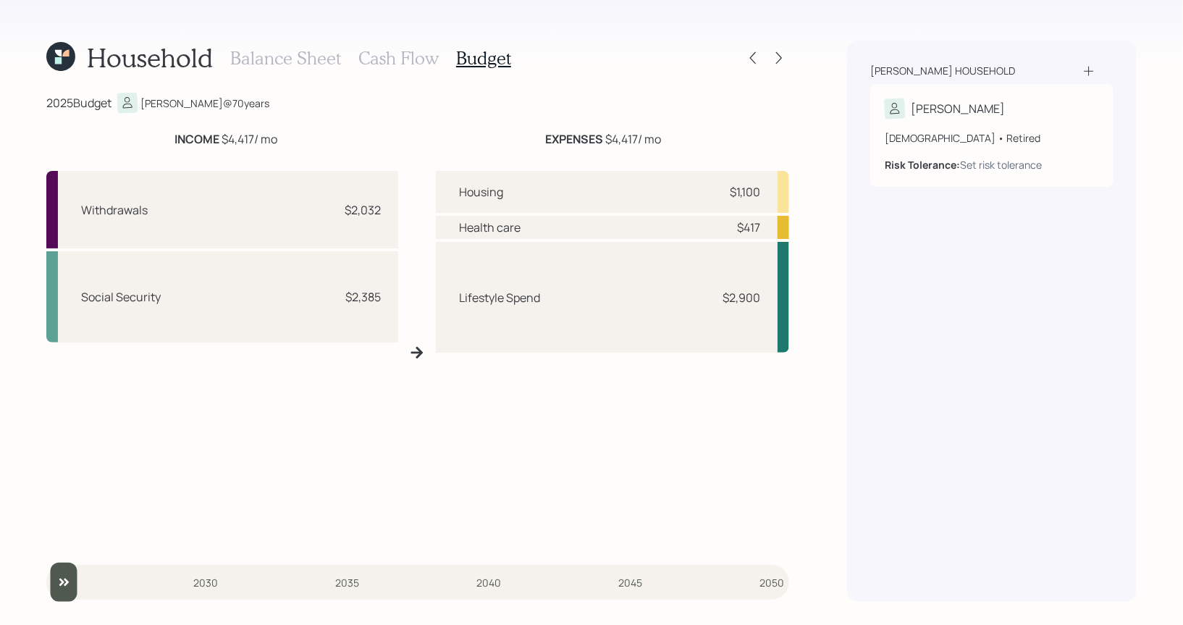
click at [389, 56] on h3 "Cash Flow" at bounding box center [398, 58] width 80 height 21
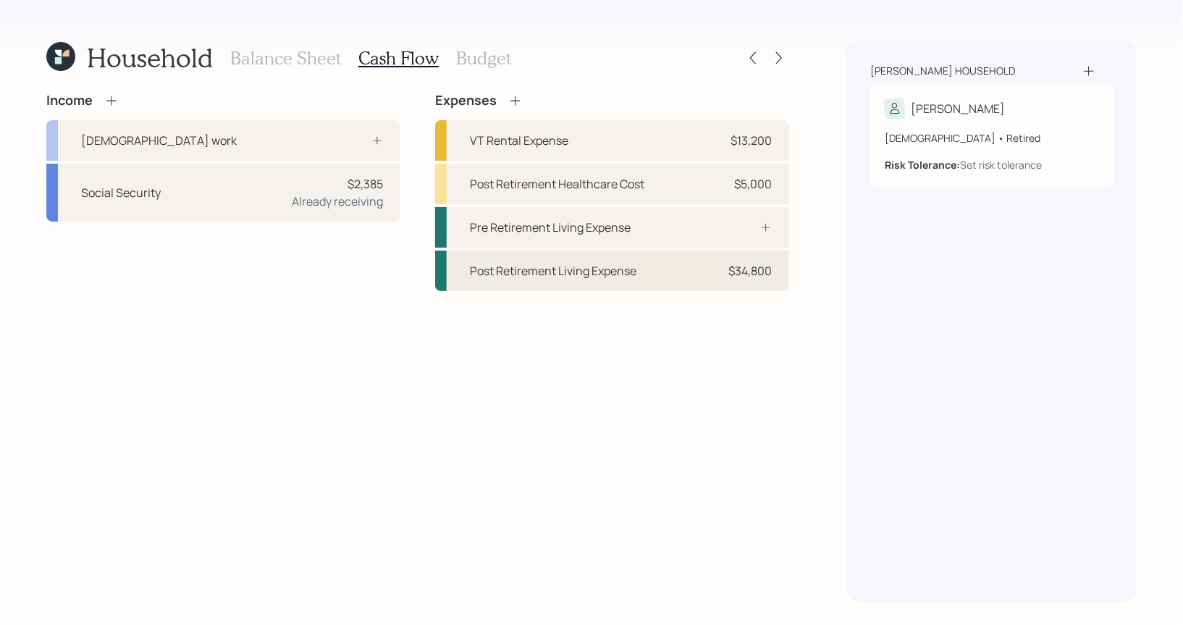
click at [596, 282] on div "Post Retirement Living Expense $34,800" at bounding box center [612, 270] width 354 height 41
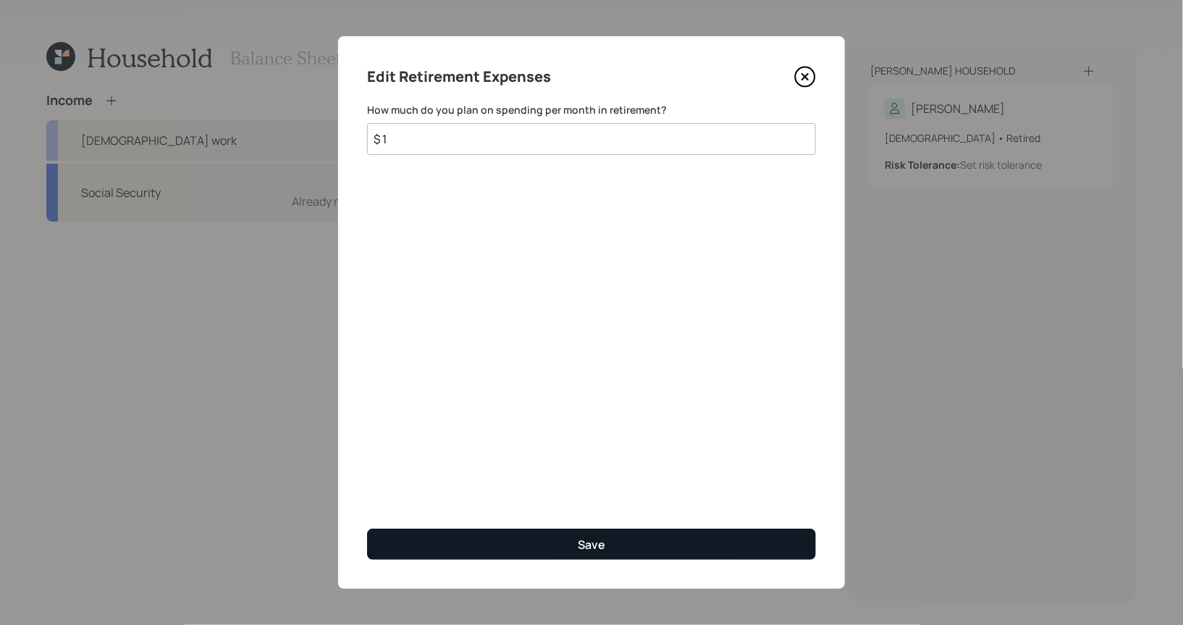
type input "$ 1"
click at [554, 547] on button "Save" at bounding box center [591, 543] width 449 height 31
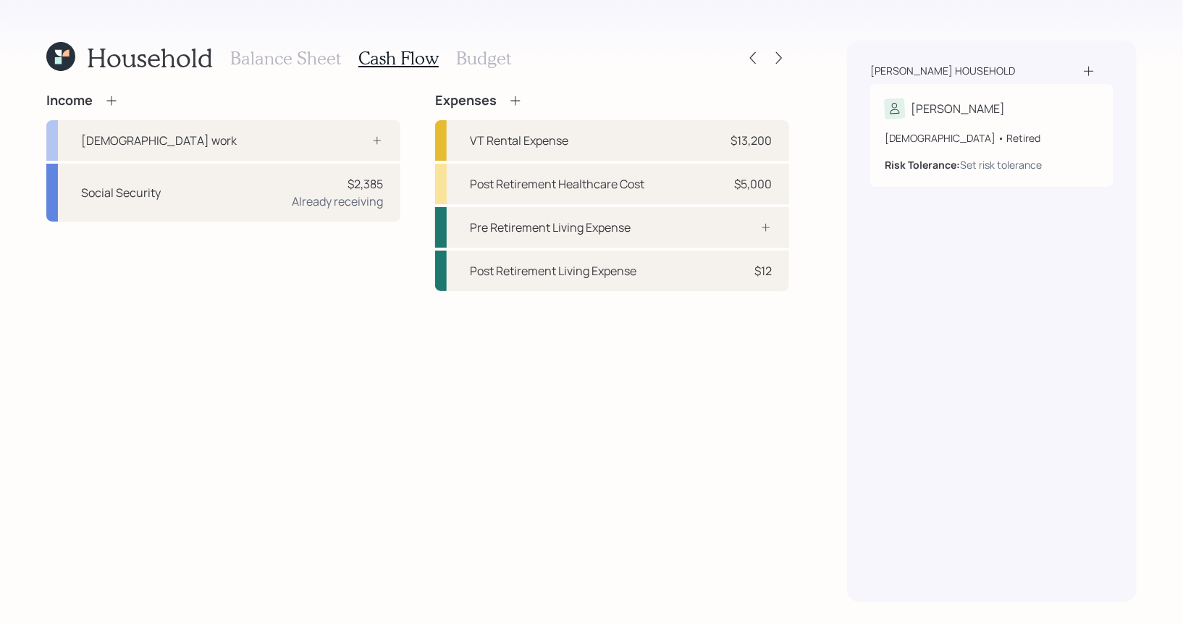
click at [487, 54] on h3 "Budget" at bounding box center [483, 58] width 55 height 21
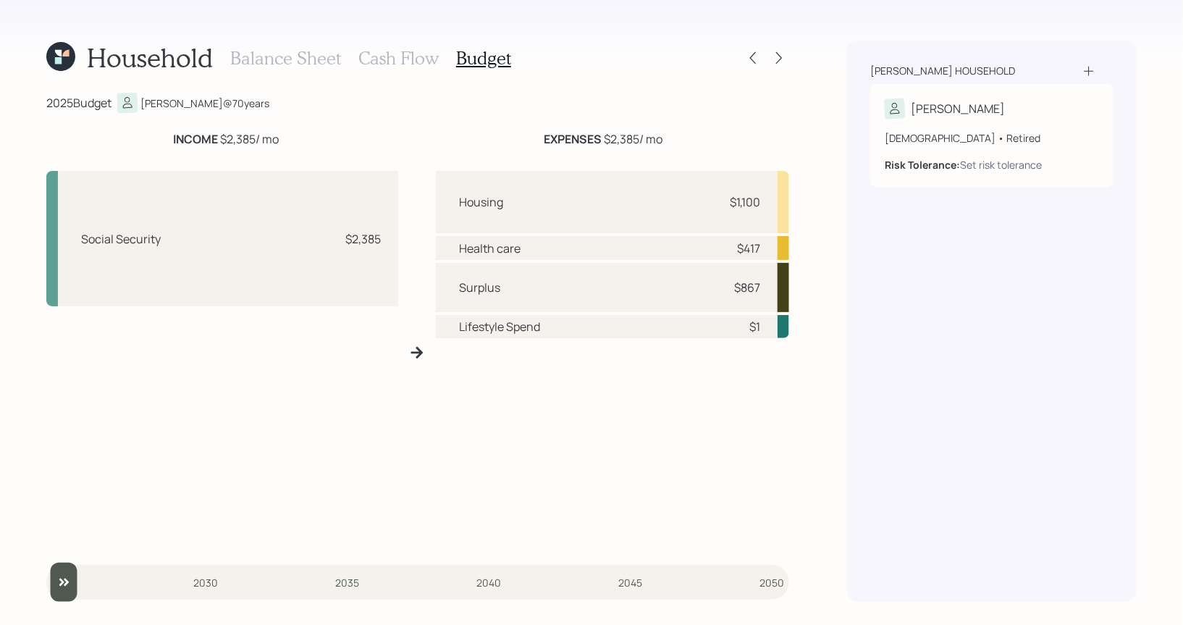
click at [374, 61] on h3 "Cash Flow" at bounding box center [398, 58] width 80 height 21
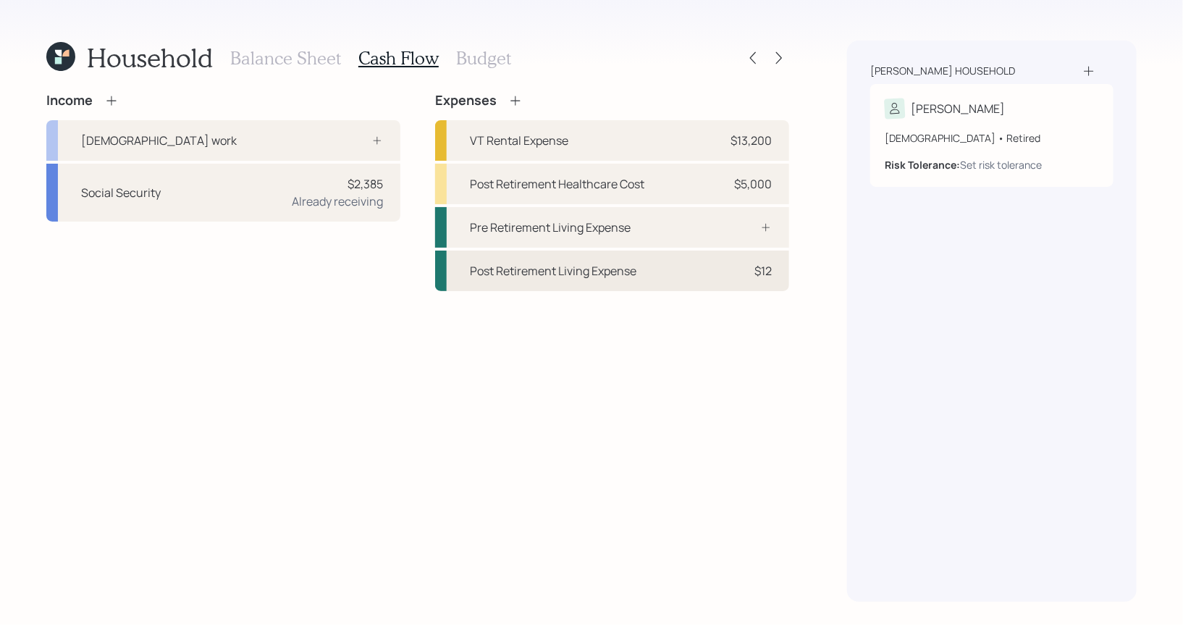
click at [517, 274] on div "Post Retirement Living Expense" at bounding box center [553, 270] width 166 height 17
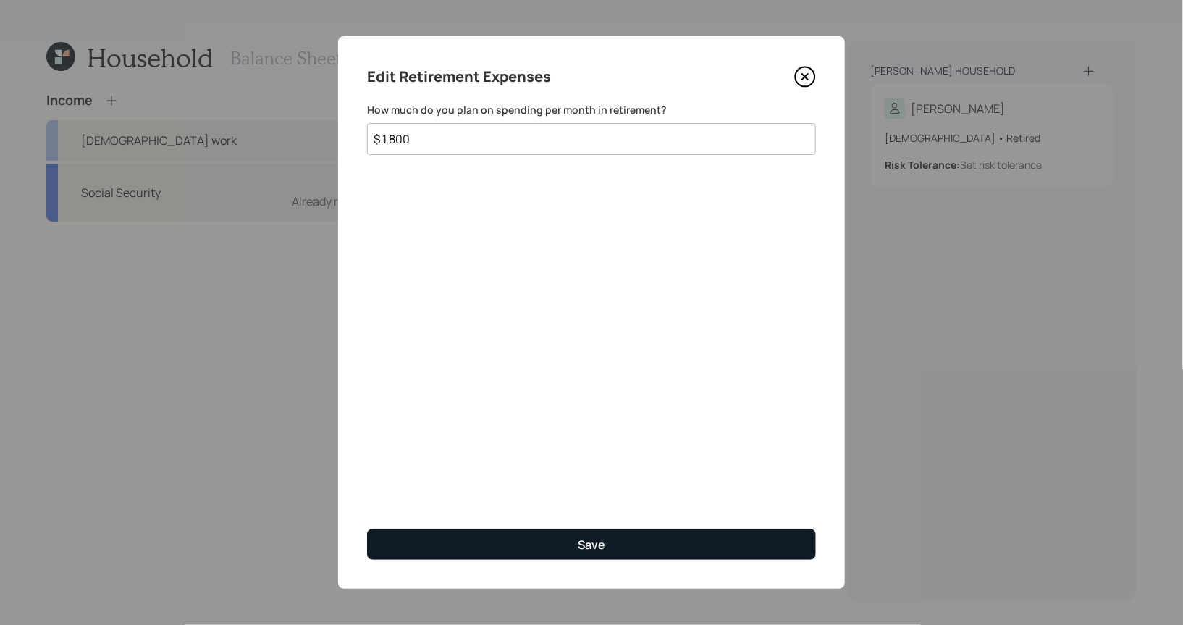
type input "$ 1,800"
click at [510, 533] on button "Save" at bounding box center [591, 543] width 449 height 31
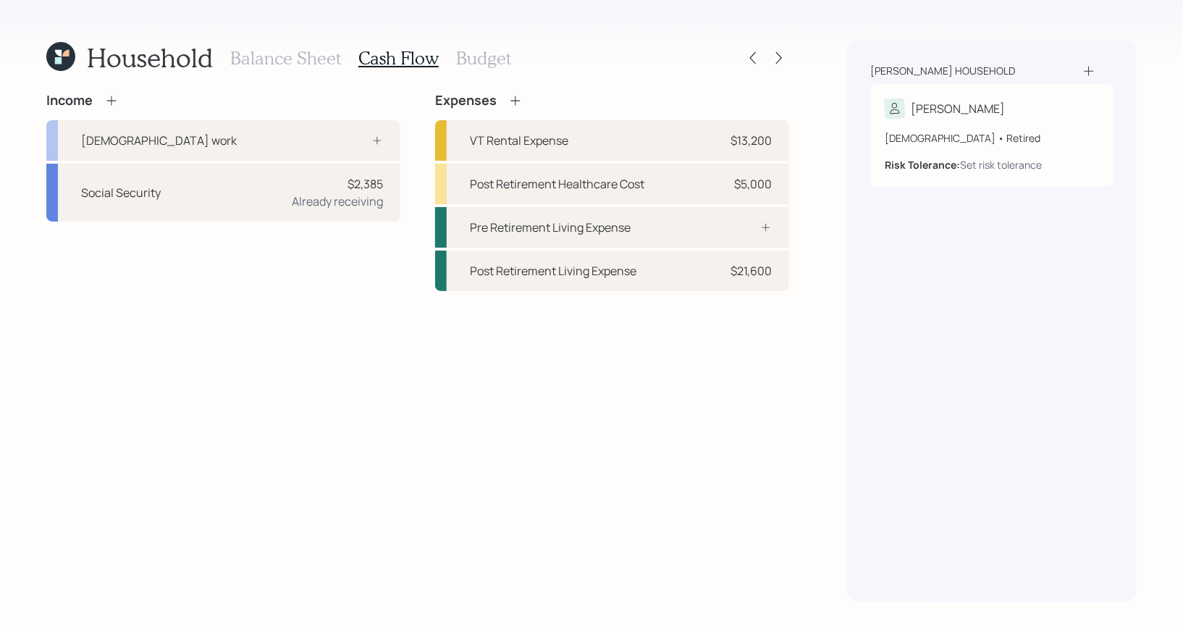
click at [280, 62] on h3 "Balance Sheet" at bounding box center [285, 58] width 111 height 21
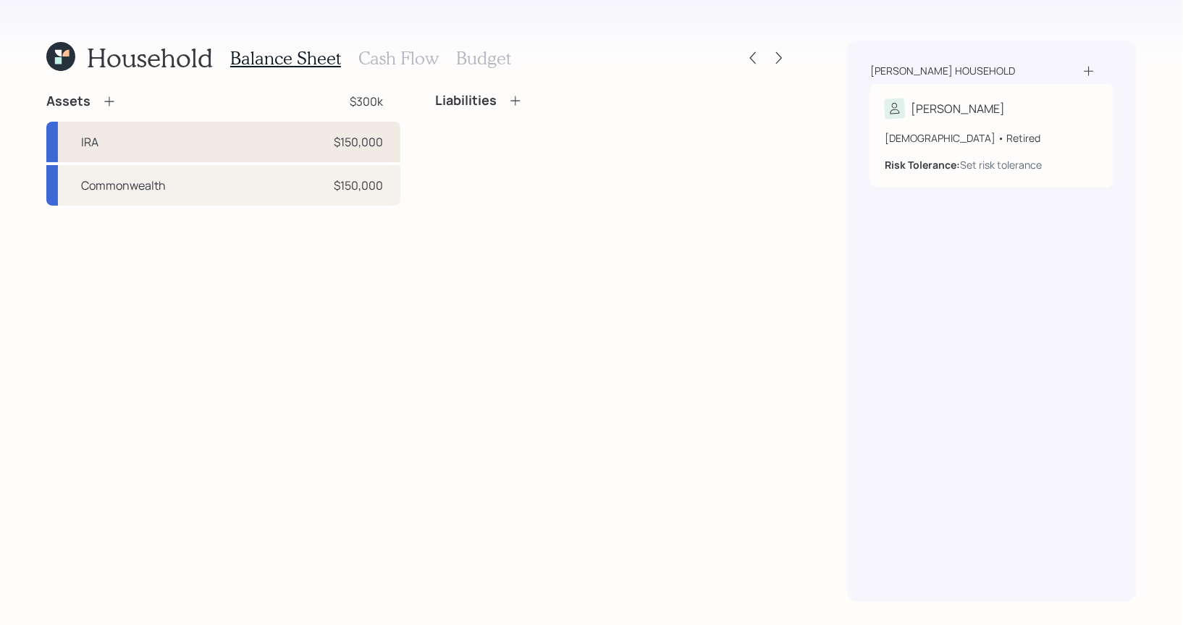
click at [148, 142] on div "IRA $150,000" at bounding box center [223, 142] width 354 height 41
select select "ira"
select select "balanced"
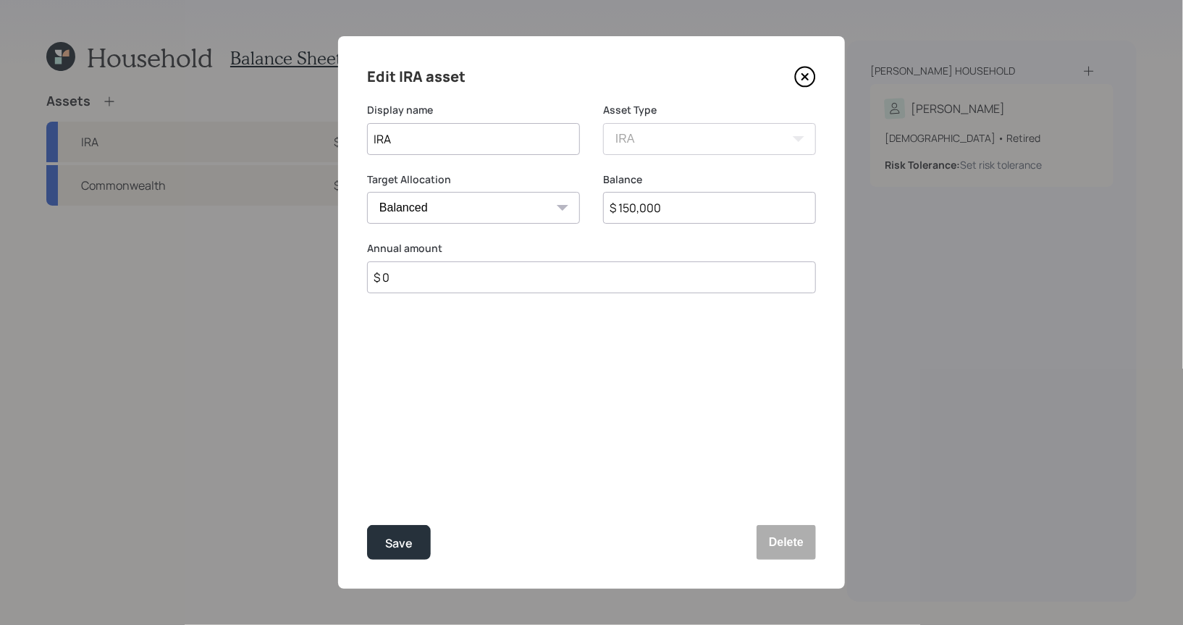
click at [473, 144] on input "IRA" at bounding box center [473, 139] width 213 height 32
type input "H"
type input "Jackson Annuity"
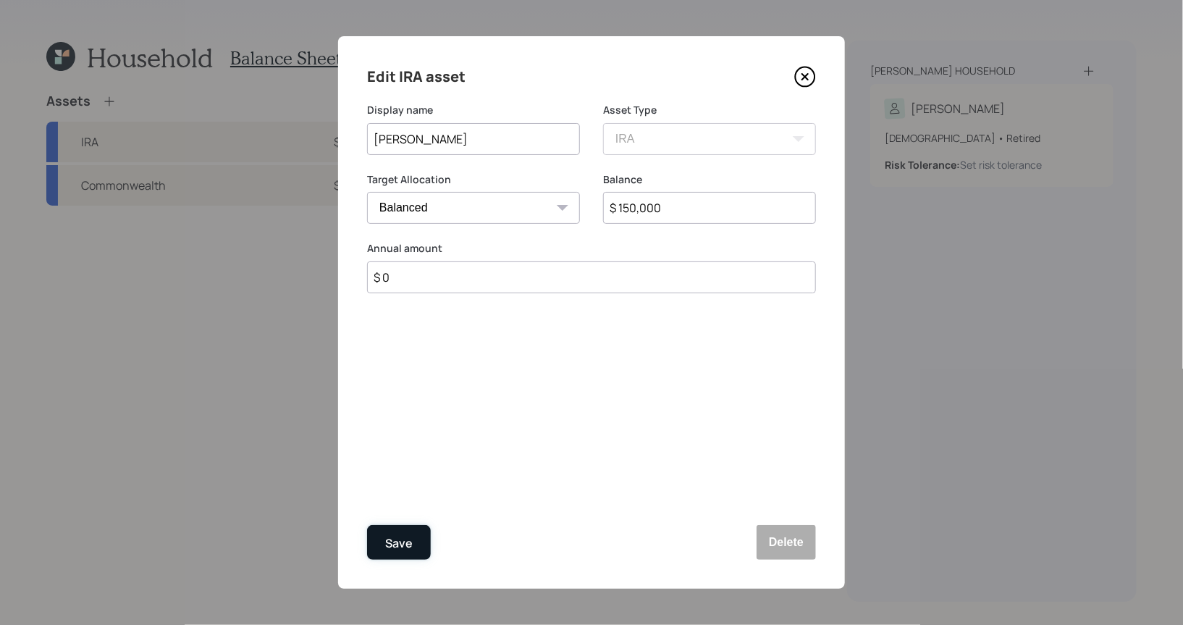
click at [410, 541] on div "Save" at bounding box center [399, 543] width 28 height 20
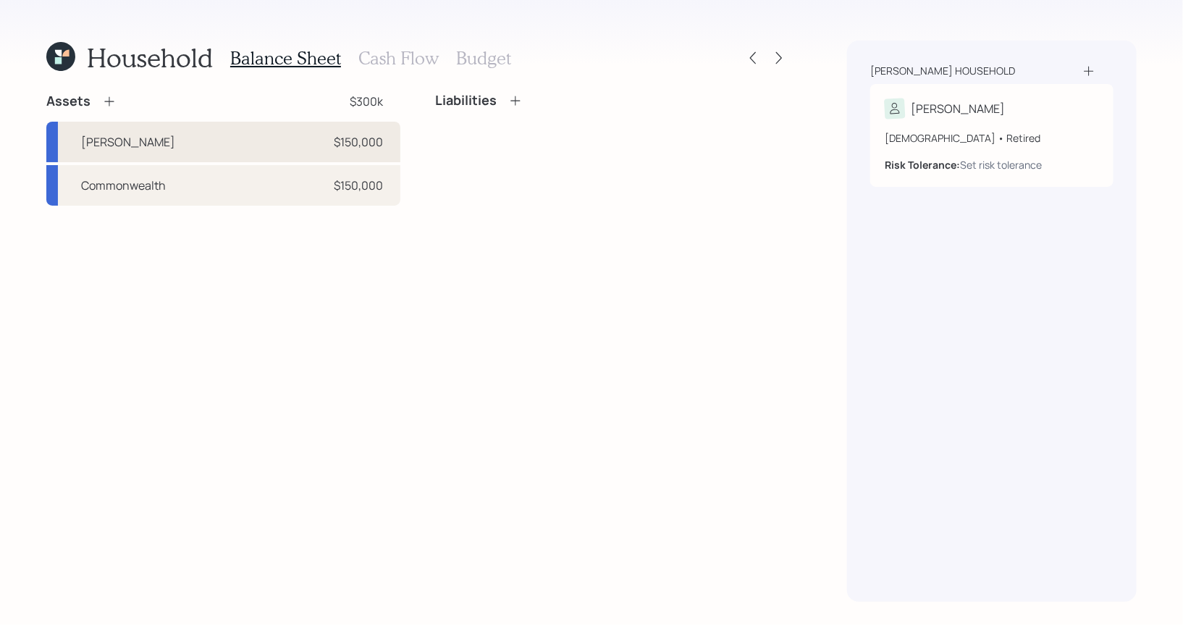
click at [276, 130] on div "Jackson Annuity $150,000" at bounding box center [223, 142] width 354 height 41
select select "ira"
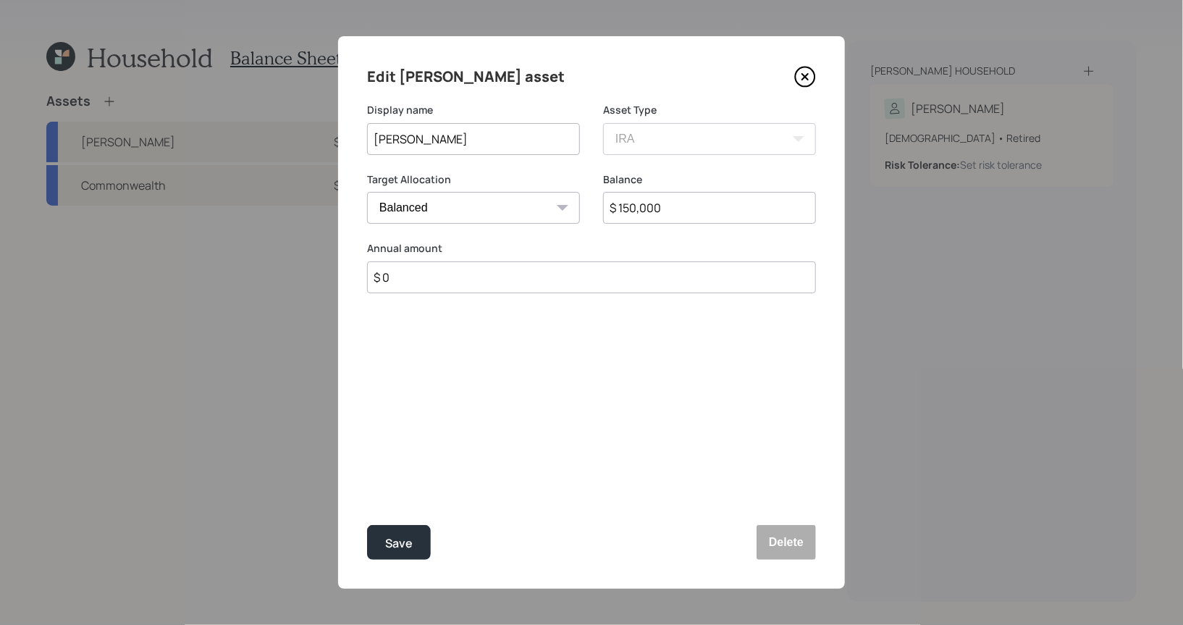
click at [410, 203] on select "Cash Conservative Balanced Aggressive" at bounding box center [473, 208] width 213 height 32
select select "conservative"
click at [367, 192] on select "Cash Conservative Balanced Aggressive" at bounding box center [473, 208] width 213 height 32
click at [396, 546] on div "Save" at bounding box center [399, 543] width 28 height 20
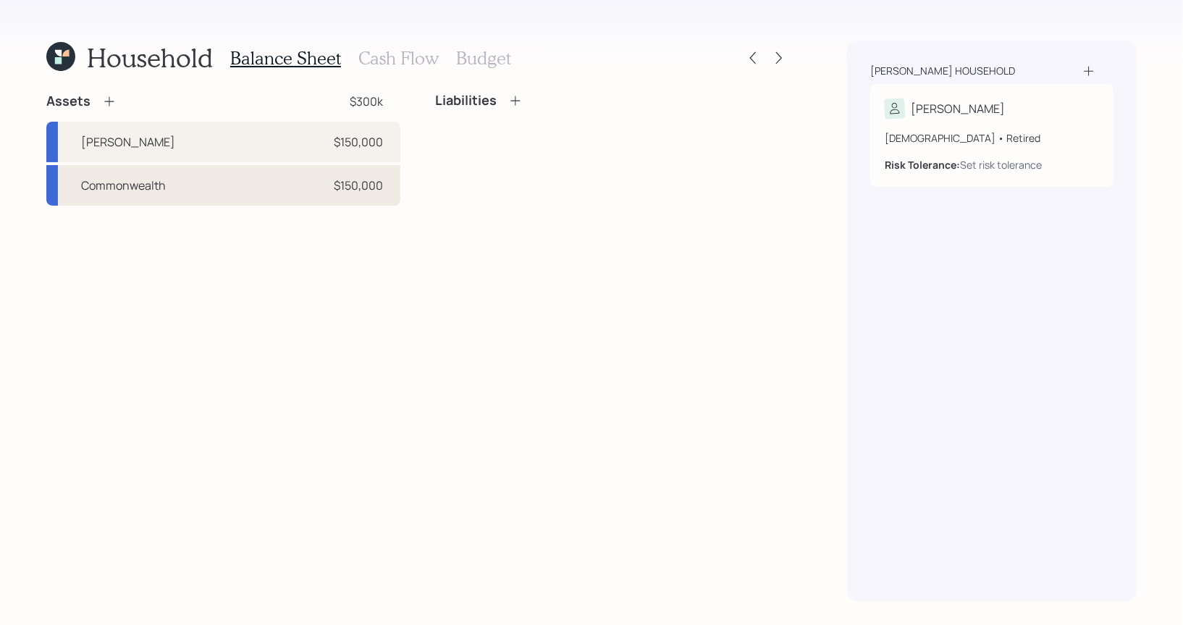
click at [196, 190] on div "Commonwealth $150,000" at bounding box center [223, 185] width 354 height 41
select select "taxable"
select select "conservative"
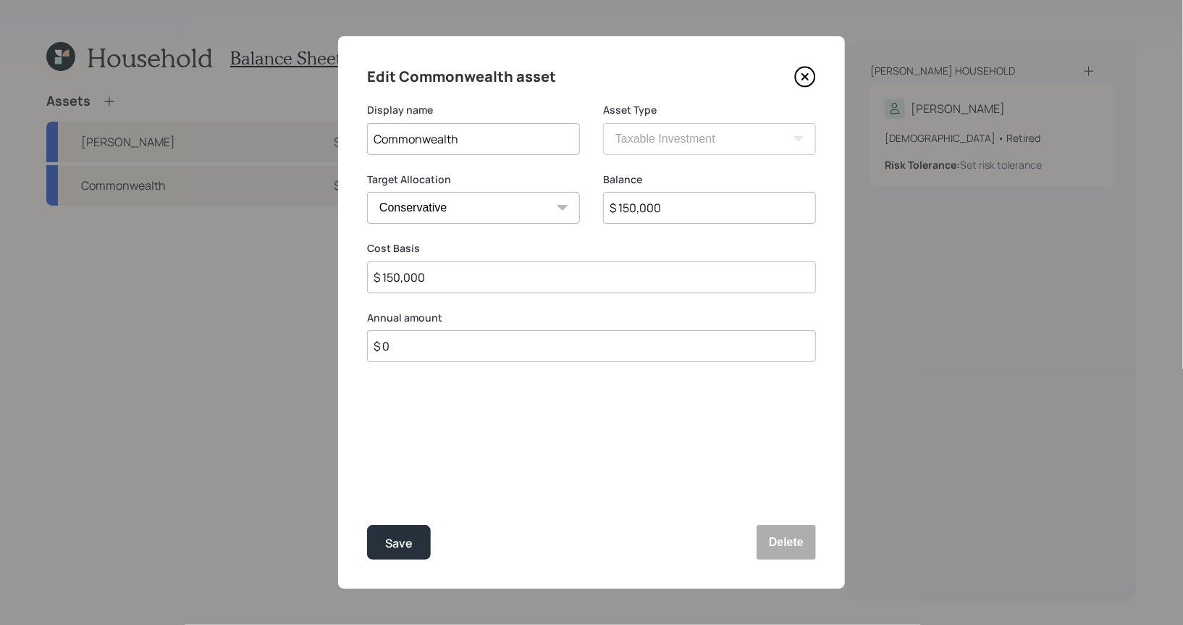
click at [539, 135] on input "Commonwealth" at bounding box center [473, 139] width 213 height 32
type input "Commonwealth Account"
click at [407, 541] on div "Save" at bounding box center [399, 543] width 28 height 20
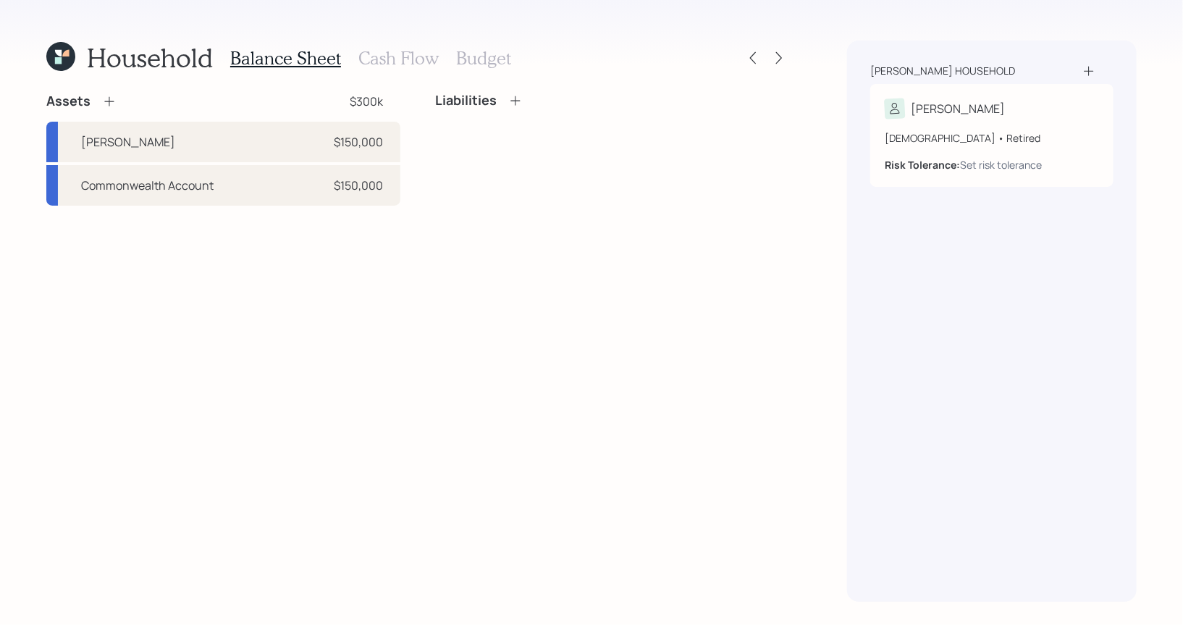
click at [111, 97] on icon at bounding box center [109, 101] width 14 height 14
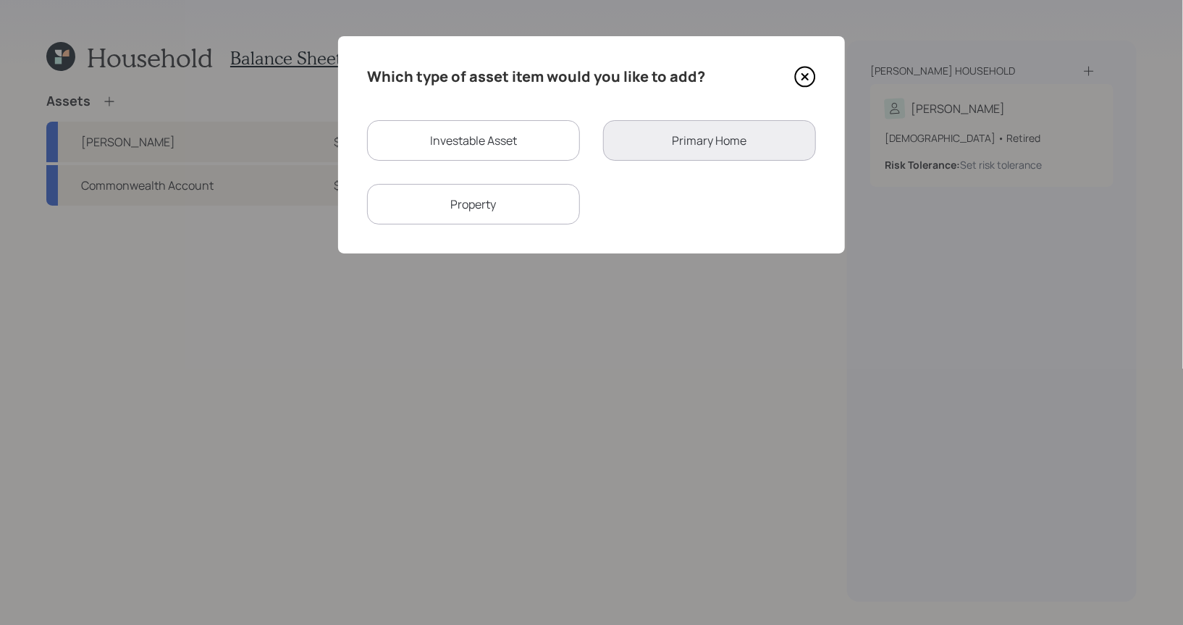
click at [111, 97] on div "Assets $300k Jackson Annuity $150,000 Commonwealth Account $150,000 Which type …" at bounding box center [417, 149] width 743 height 113
click at [476, 140] on div "Investable Asset" at bounding box center [473, 140] width 213 height 41
select select "taxable"
select select "balanced"
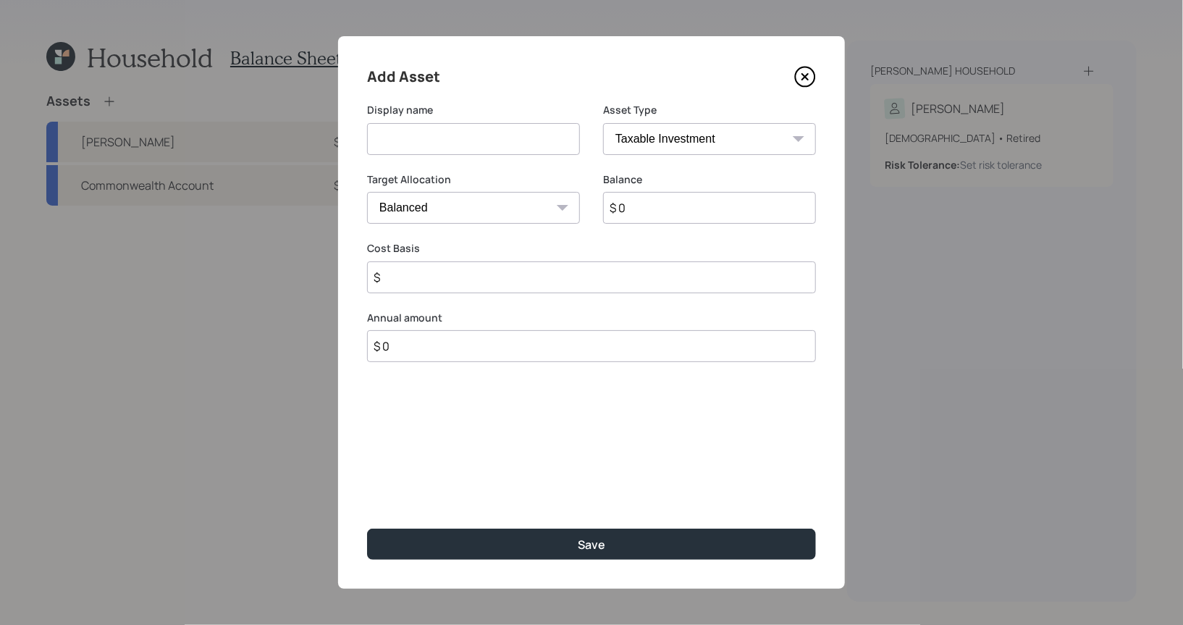
click at [449, 143] on input at bounding box center [473, 139] width 213 height 32
type input "CD at TD Bank"
click at [664, 216] on input "$ 0" at bounding box center [709, 208] width 213 height 32
type input "$ 45,000"
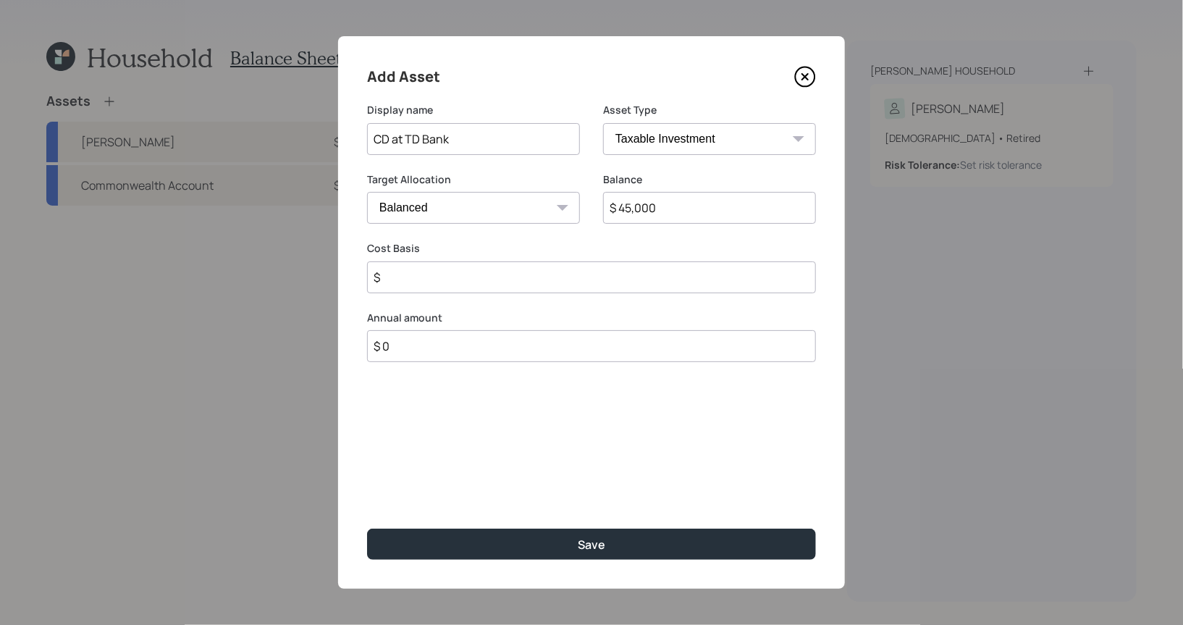
click at [491, 205] on select "Cash Conservative Balanced Aggressive" at bounding box center [473, 208] width 213 height 32
select select "conservative"
click at [367, 192] on select "Cash Conservative Balanced Aggressive" at bounding box center [473, 208] width 213 height 32
click at [423, 280] on input "$" at bounding box center [591, 277] width 449 height 32
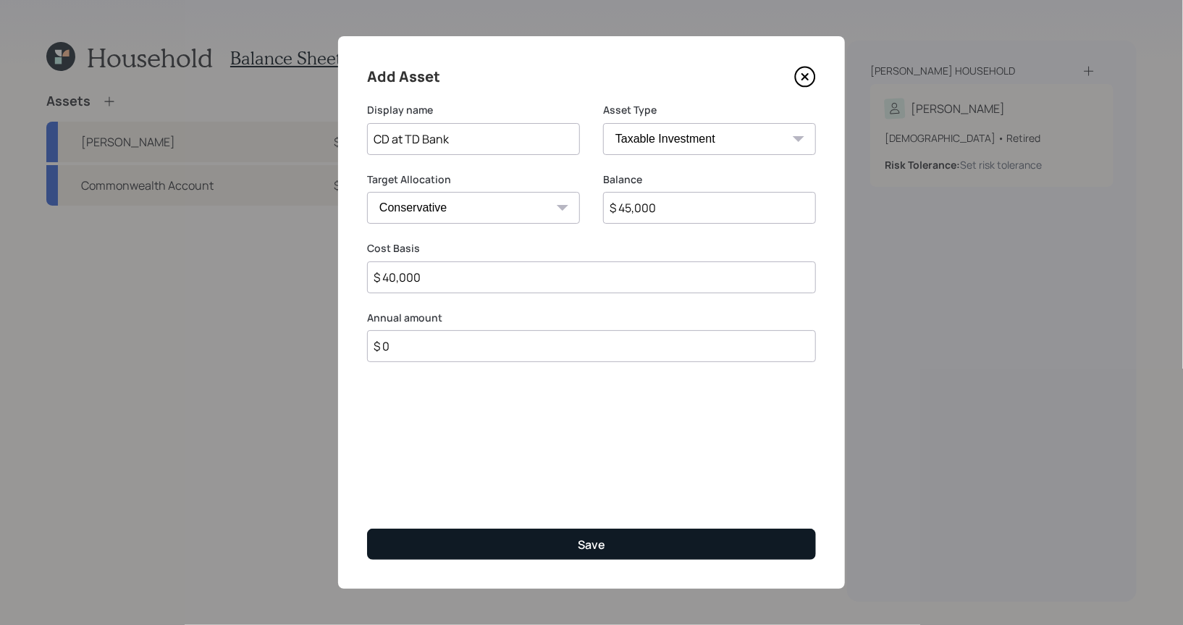
type input "$ 40,000"
click at [558, 552] on button "Save" at bounding box center [591, 543] width 449 height 31
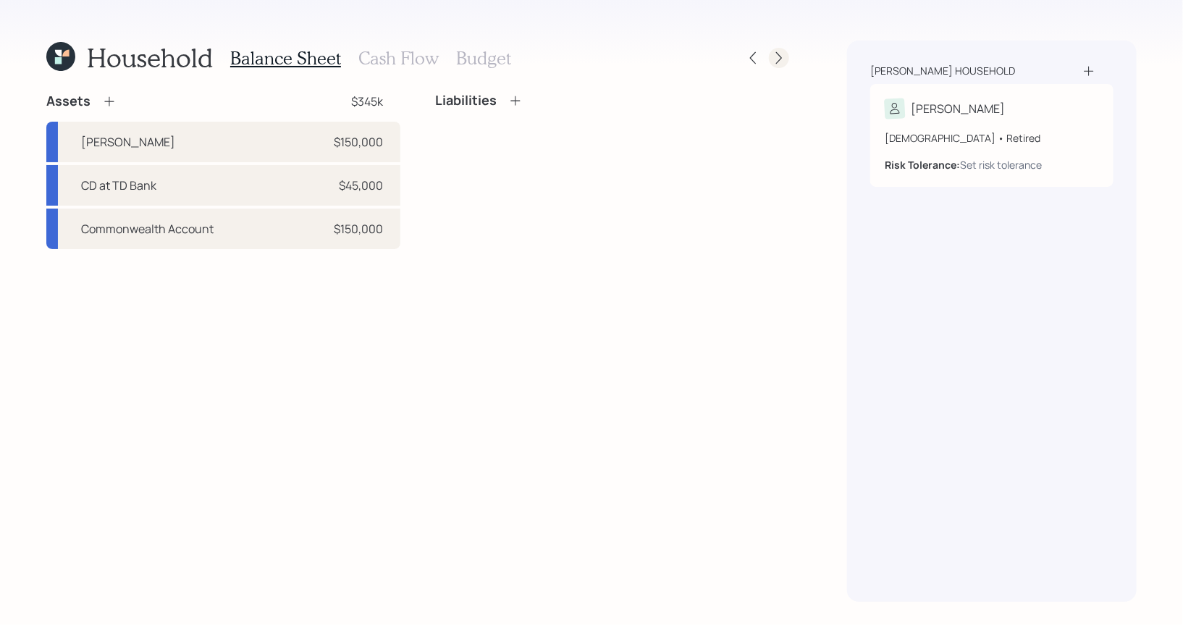
click at [782, 62] on icon at bounding box center [778, 58] width 14 height 14
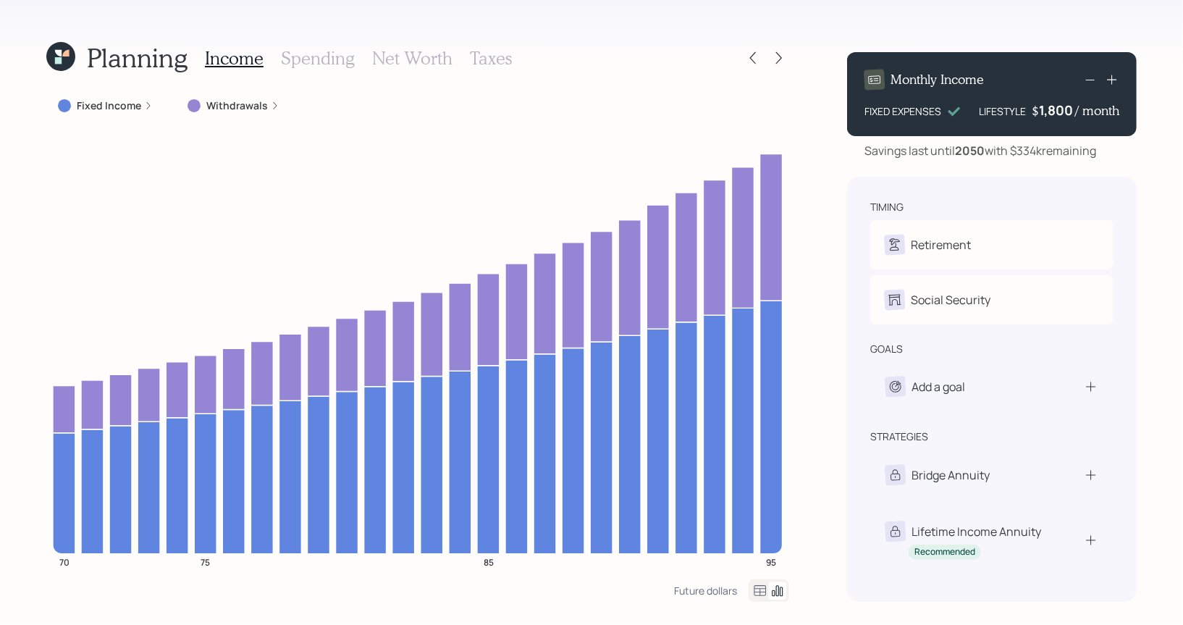
click at [237, 103] on label "Withdrawals" at bounding box center [237, 105] width 62 height 14
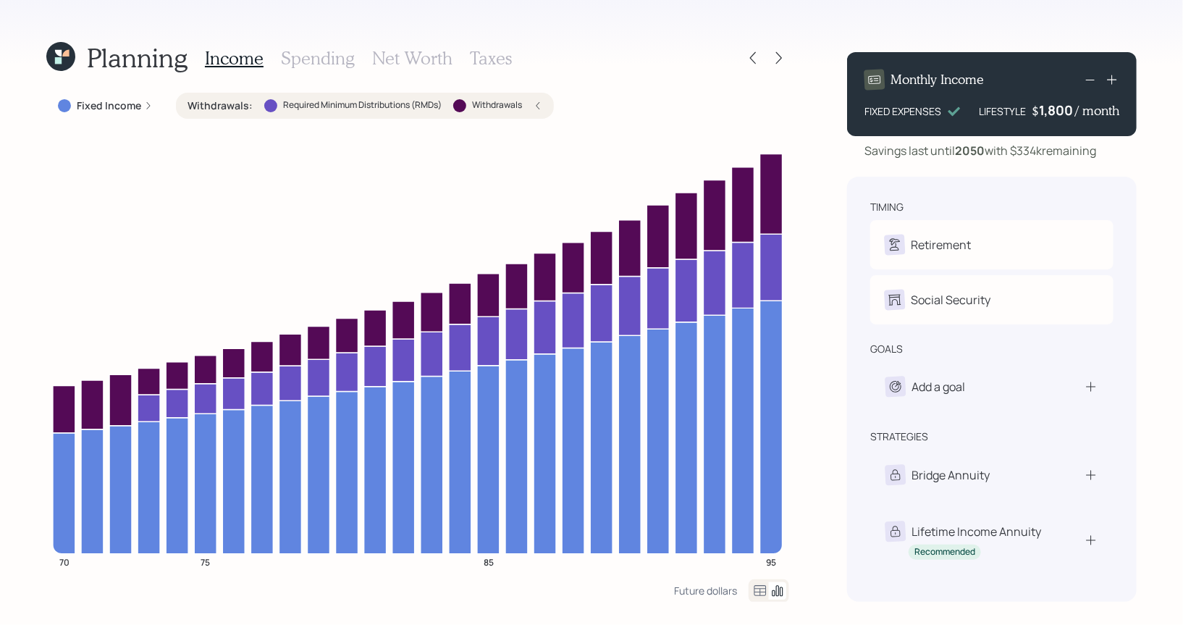
click at [59, 62] on icon at bounding box center [58, 60] width 7 height 7
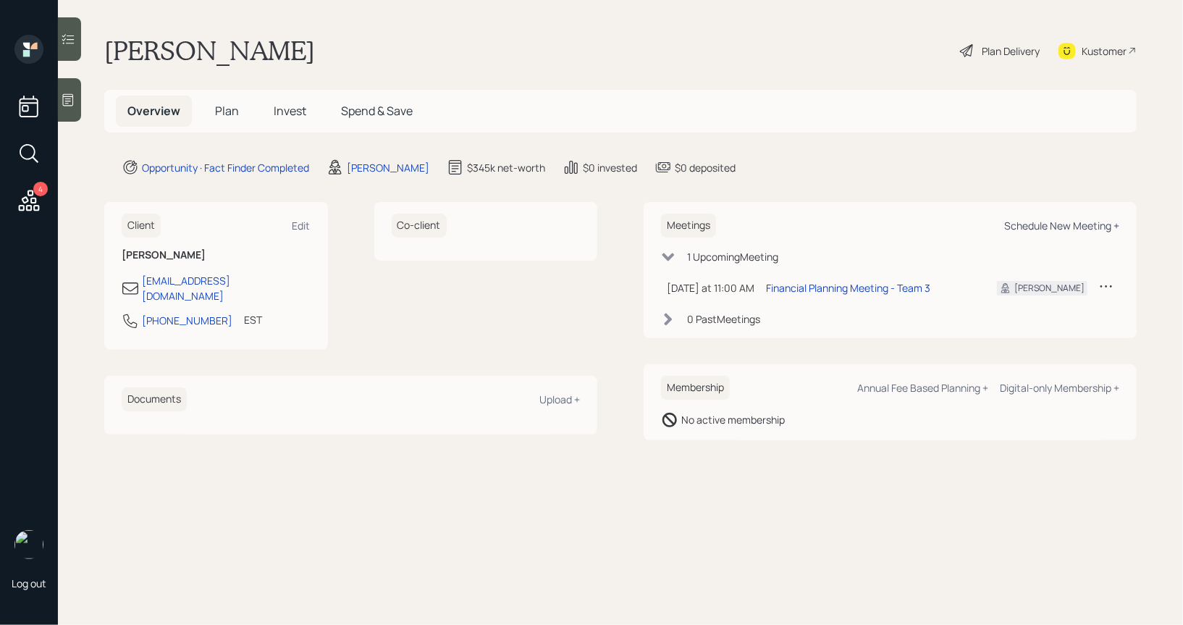
click at [1057, 224] on div "Schedule New Meeting +" at bounding box center [1061, 226] width 115 height 14
select select "8b79112e-3cfb-44f9-89e7-15267fe946c1"
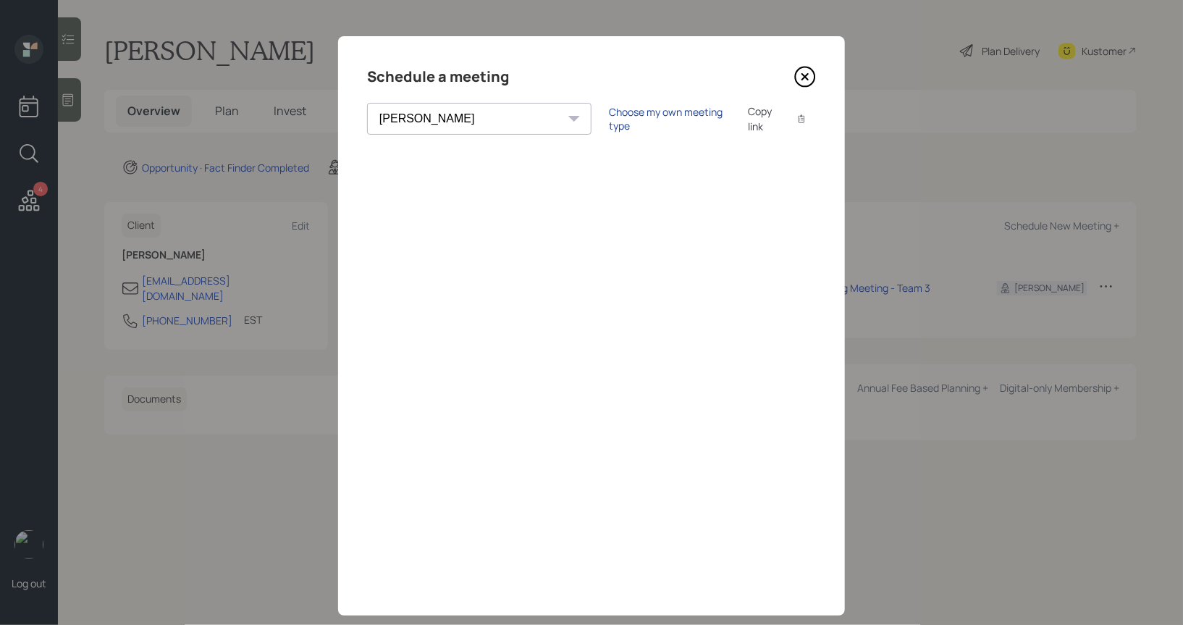
click at [609, 121] on div "Choose my own meeting type" at bounding box center [670, 119] width 122 height 28
click at [800, 74] on icon at bounding box center [805, 77] width 22 height 22
